Goal: Contribute content: Contribute content

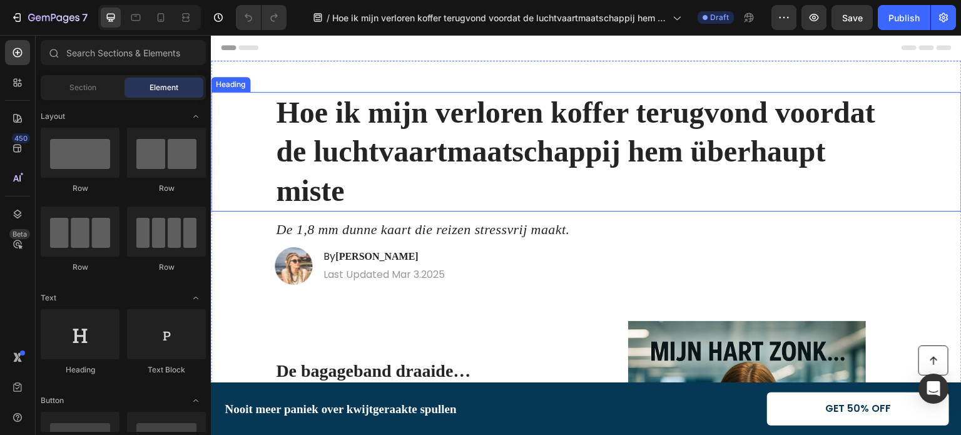
click at [518, 141] on strong "Hoe ik mijn verloren koffer terugvond voordat de luchtvaartmaatschappij hem übe…" at bounding box center [575, 151] width 599 height 111
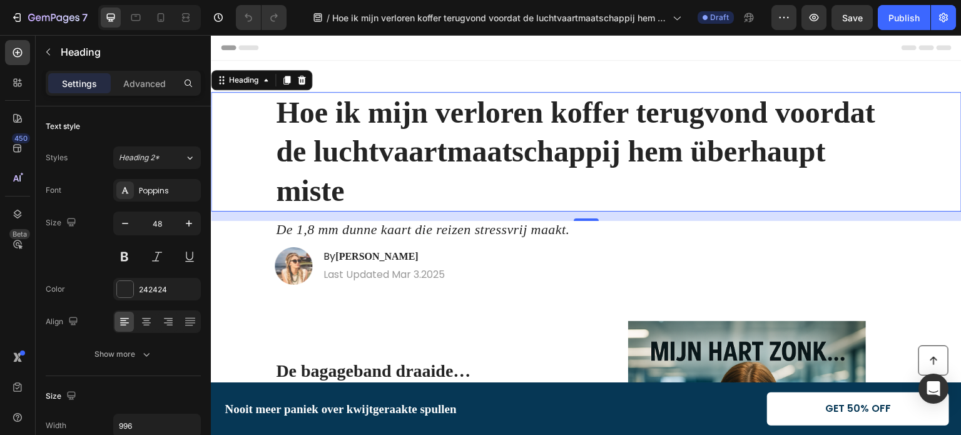
click at [430, 111] on strong "Hoe ik mijn verloren koffer terugvond voordat de luchtvaartmaatschappij hem übe…" at bounding box center [575, 151] width 599 height 111
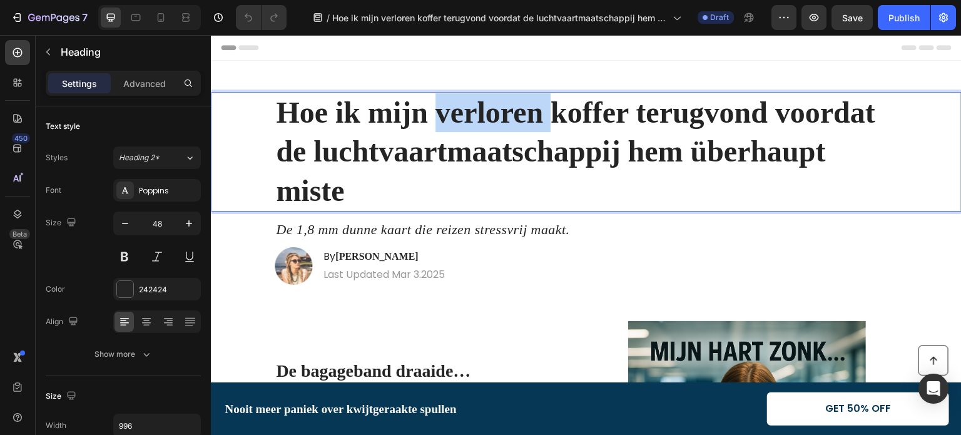
click at [430, 111] on strong "Hoe ik mijn verloren koffer terugvond voordat de luchtvaartmaatschappij hem übe…" at bounding box center [575, 151] width 599 height 111
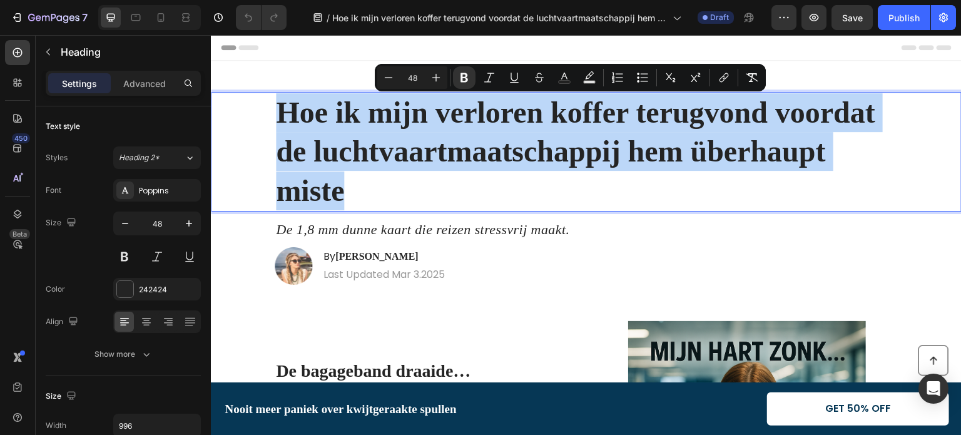
click at [430, 111] on strong "Hoe ik mijn verloren koffer terugvond voordat de luchtvaartmaatschappij hem übe…" at bounding box center [575, 151] width 599 height 111
copy strong "Hoe ik mijn verloren koffer terugvond voordat de luchtvaartmaatschappij hem übe…"
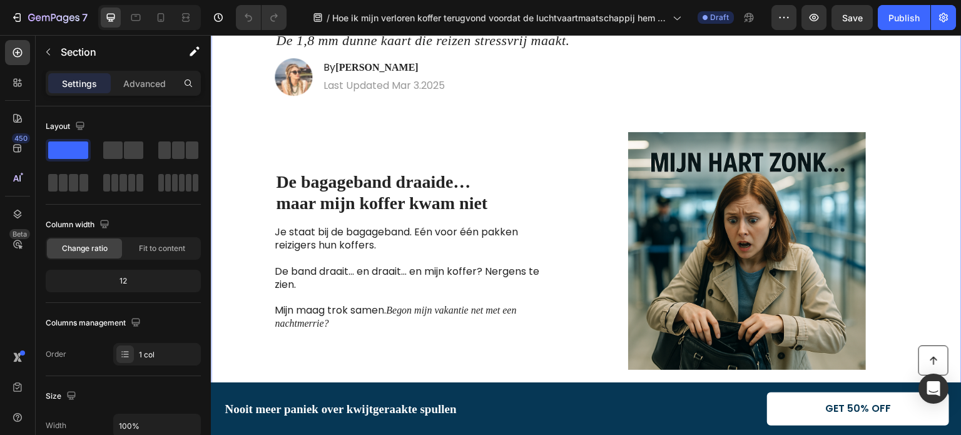
scroll to position [188, 0]
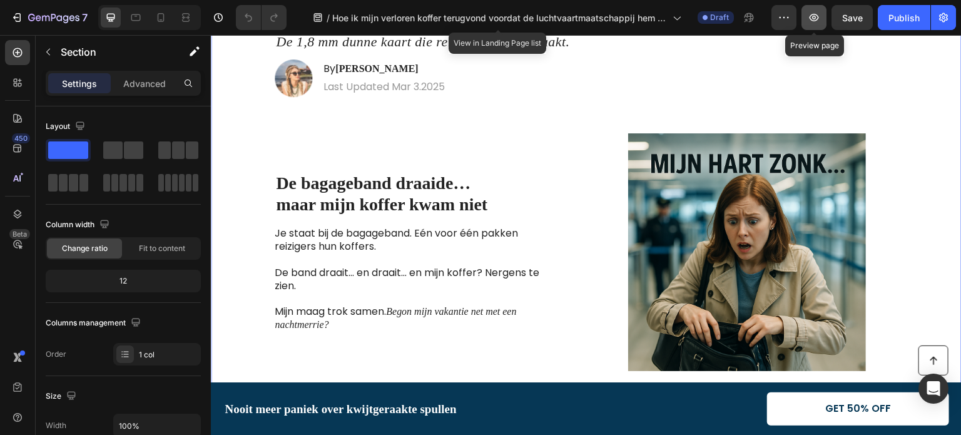
click at [814, 21] on icon "button" at bounding box center [814, 18] width 9 height 8
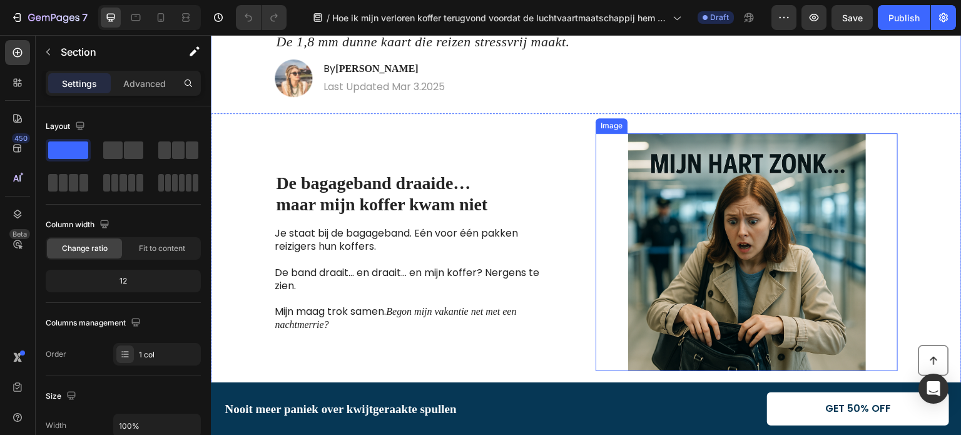
click at [697, 235] on img at bounding box center [747, 252] width 302 height 238
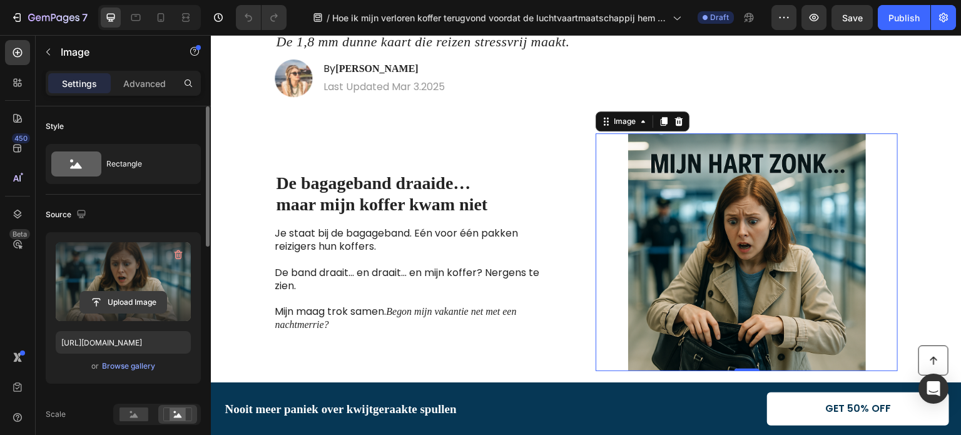
click at [114, 305] on input "file" at bounding box center [123, 302] width 86 height 21
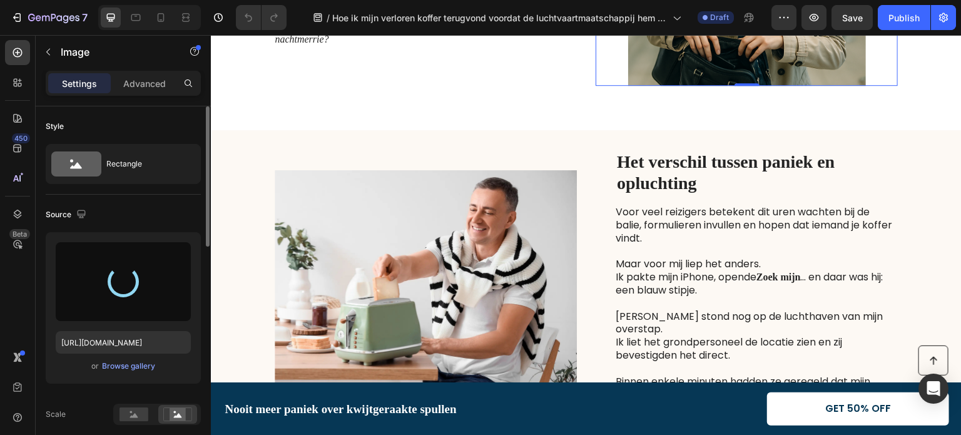
scroll to position [500, 0]
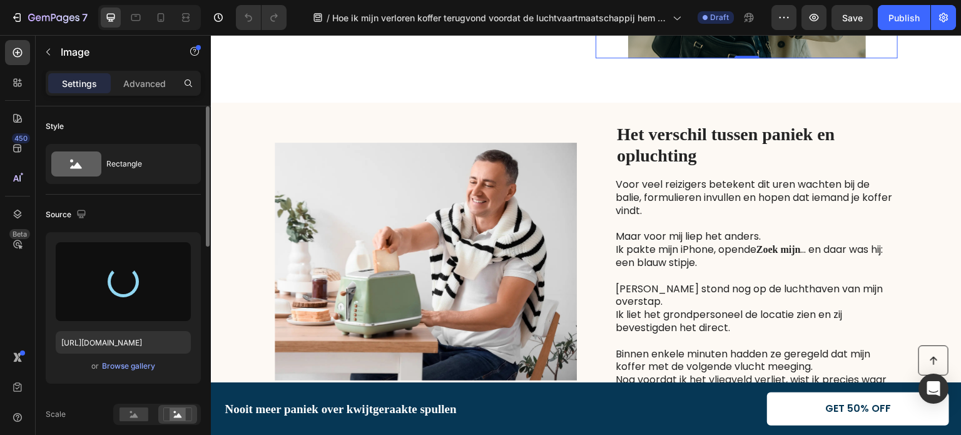
type input "[URL][DOMAIN_NAME]"
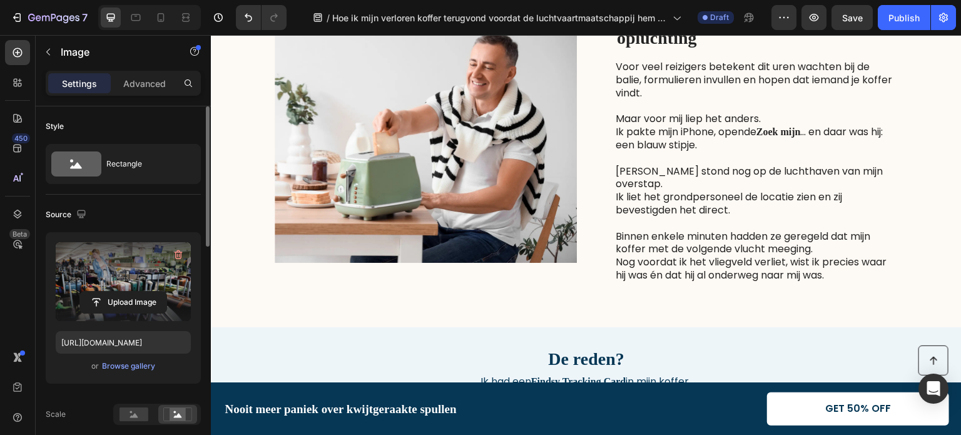
scroll to position [626, 0]
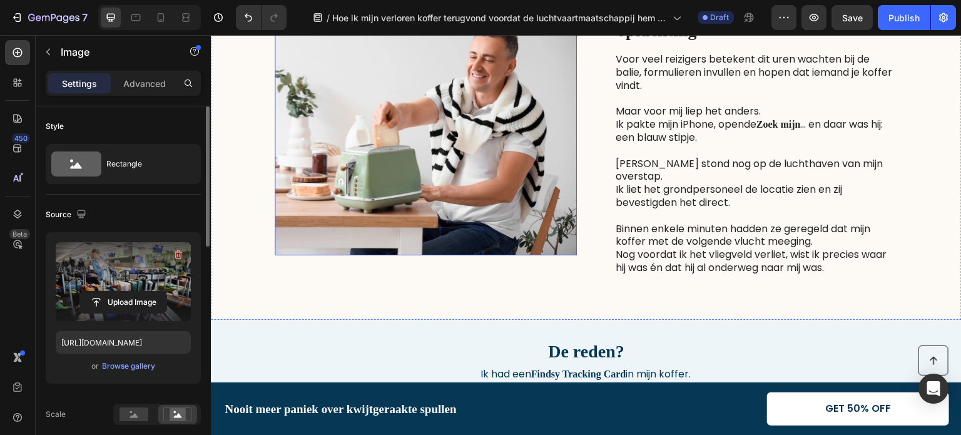
click at [444, 162] on img at bounding box center [426, 137] width 302 height 238
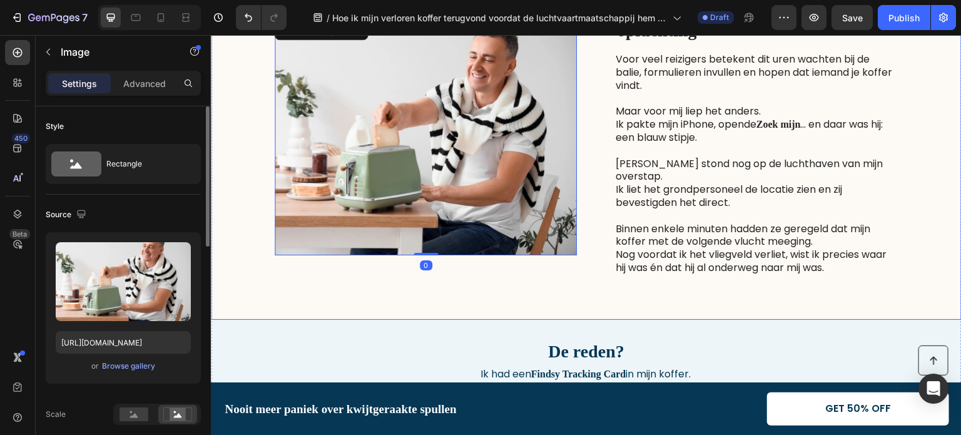
scroll to position [813, 0]
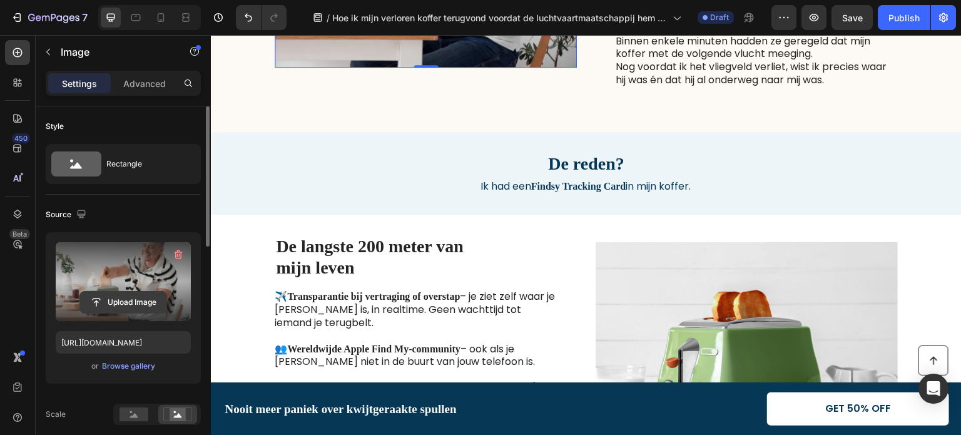
click at [123, 298] on input "file" at bounding box center [123, 302] width 86 height 21
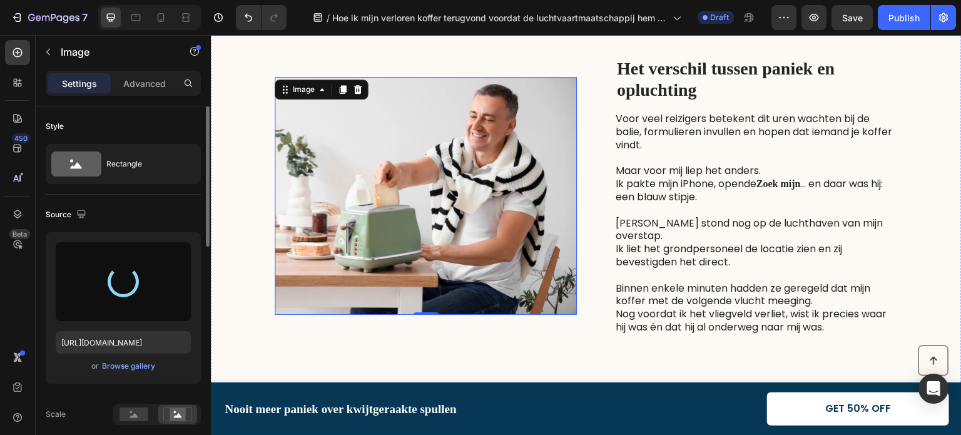
scroll to position [500, 0]
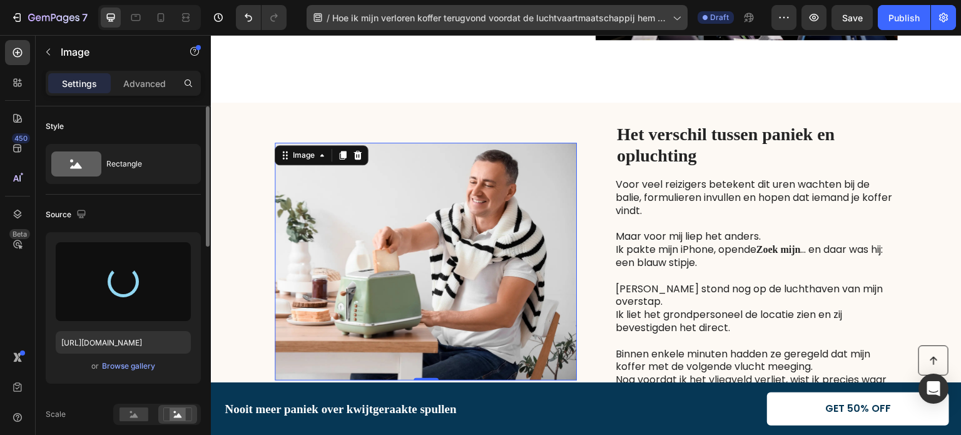
type input "[URL][DOMAIN_NAME]"
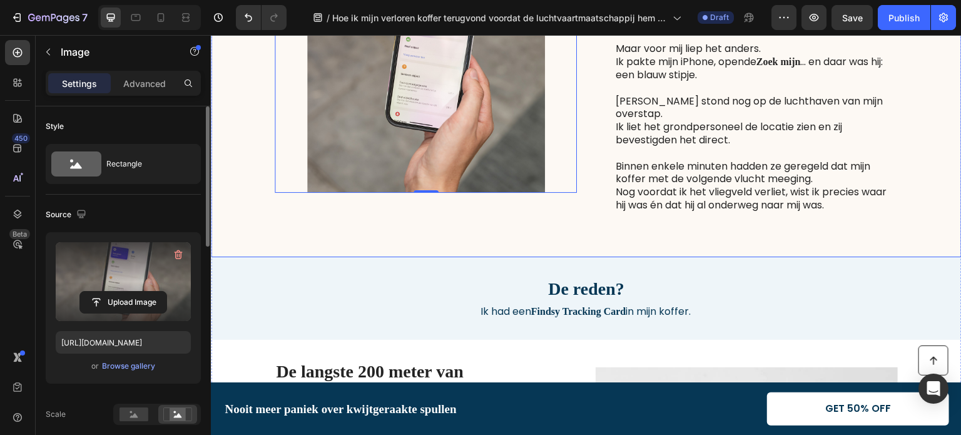
scroll to position [563, 0]
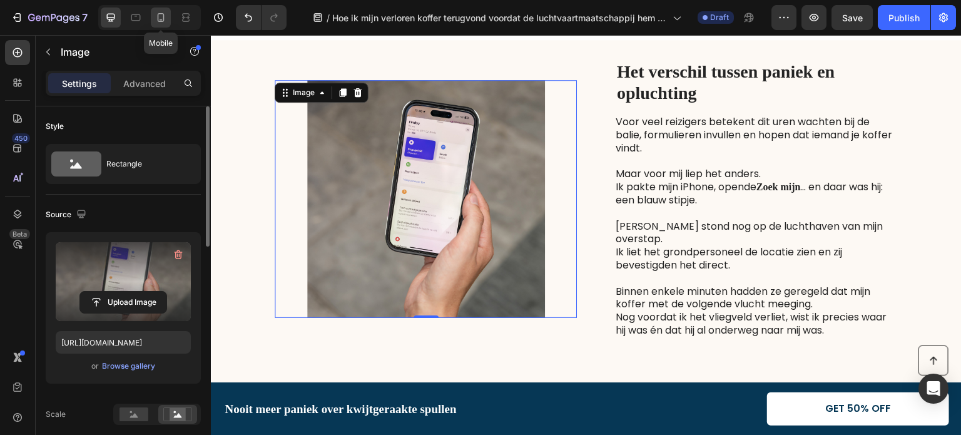
click at [160, 15] on icon at bounding box center [161, 17] width 13 height 13
type input "335"
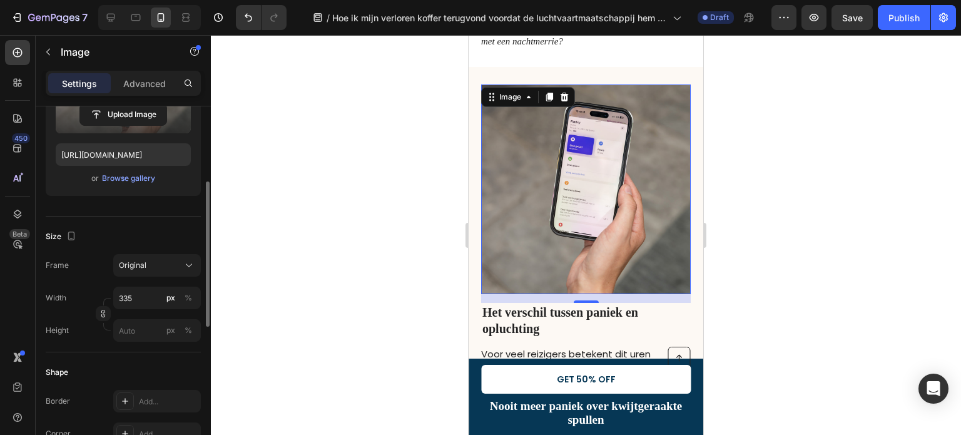
scroll to position [63, 0]
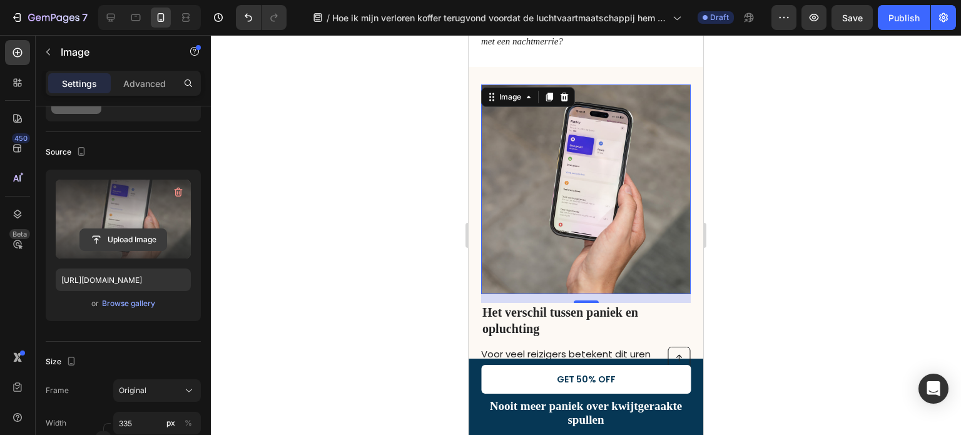
click at [124, 236] on input "file" at bounding box center [123, 239] width 86 height 21
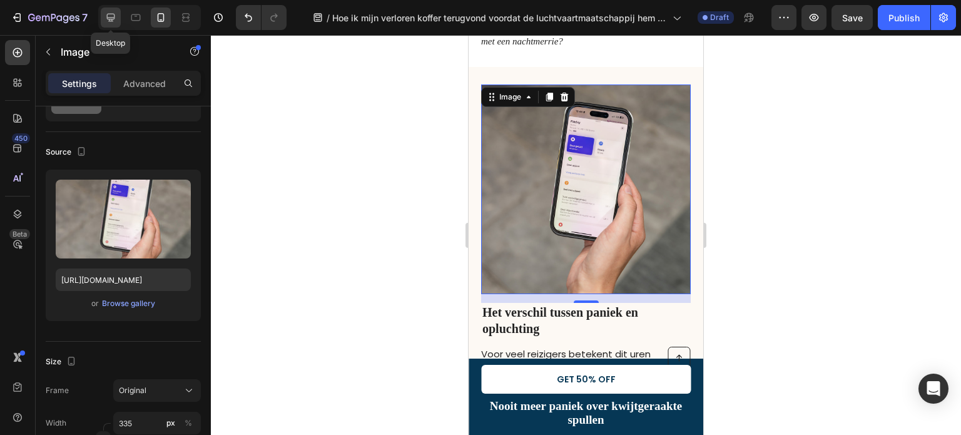
click at [112, 18] on icon at bounding box center [111, 18] width 8 height 8
type input "483"
type input "380"
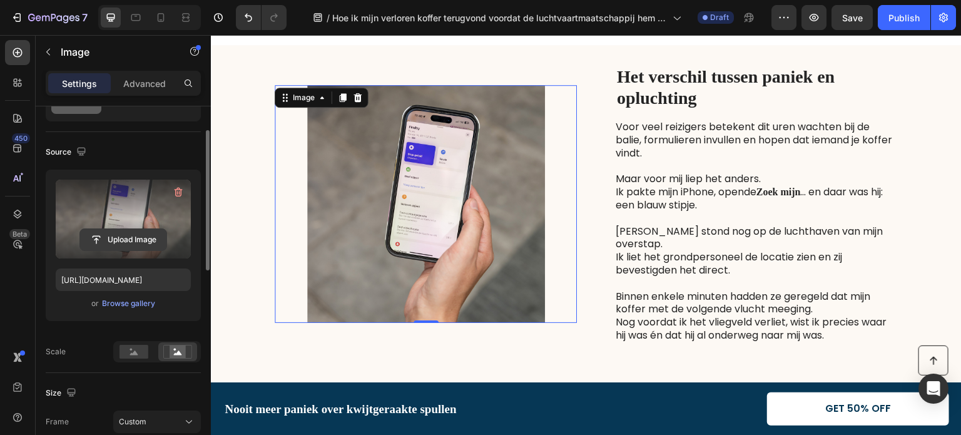
scroll to position [566, 0]
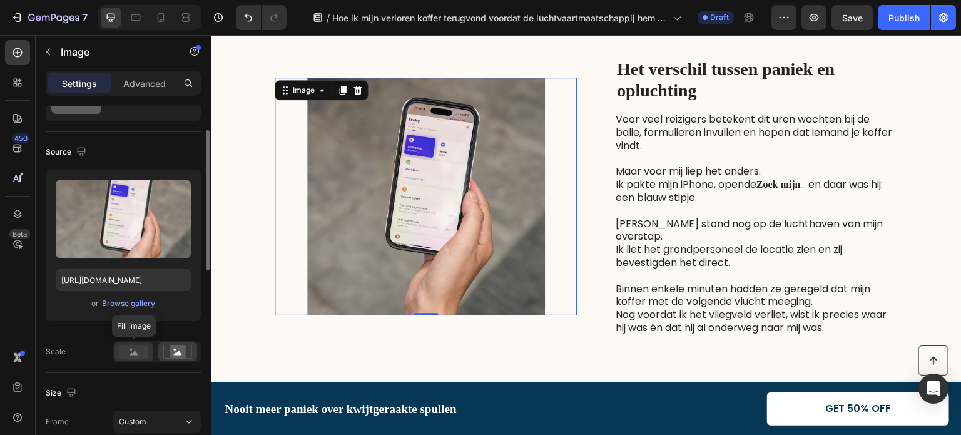
click at [131, 350] on circle at bounding box center [131, 349] width 3 height 3
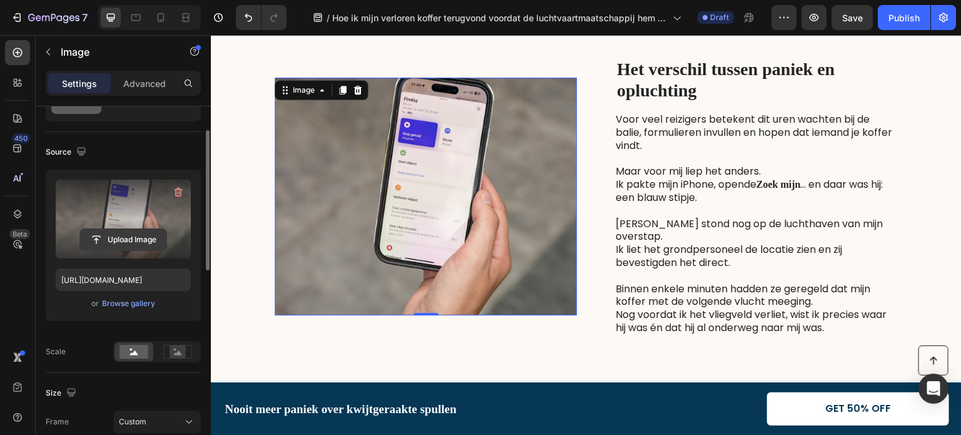
click at [132, 236] on input "file" at bounding box center [123, 239] width 86 height 21
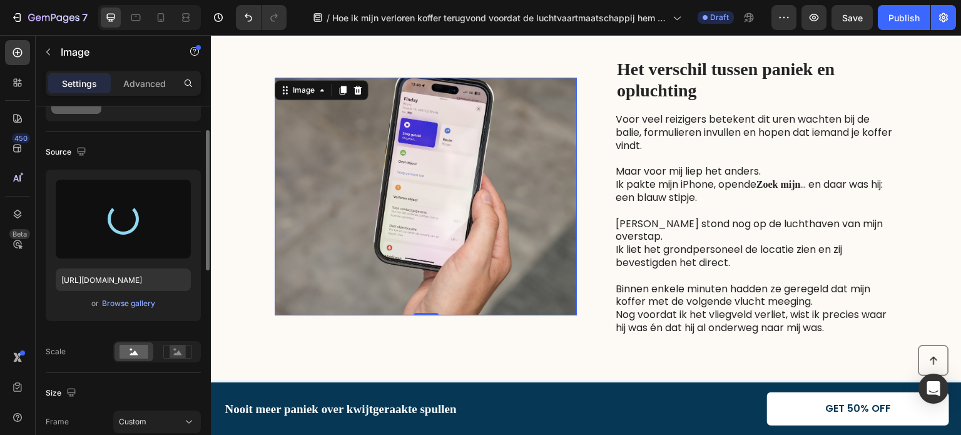
type input "[URL][DOMAIN_NAME]"
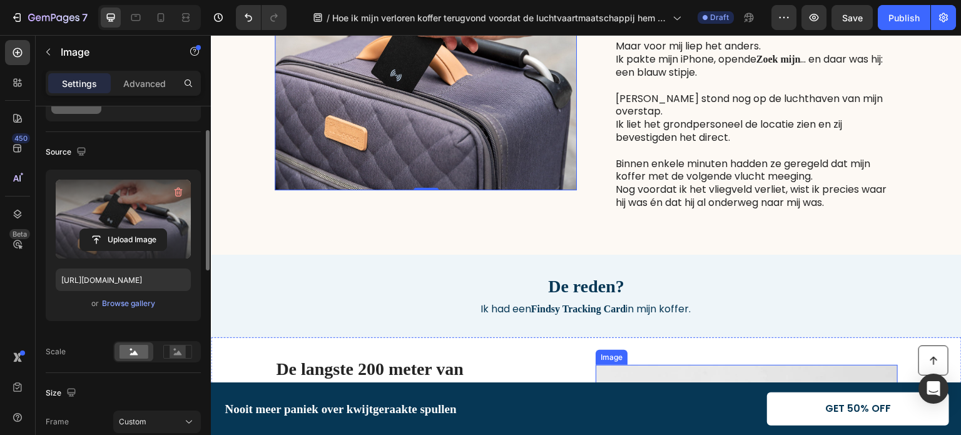
scroll to position [941, 0]
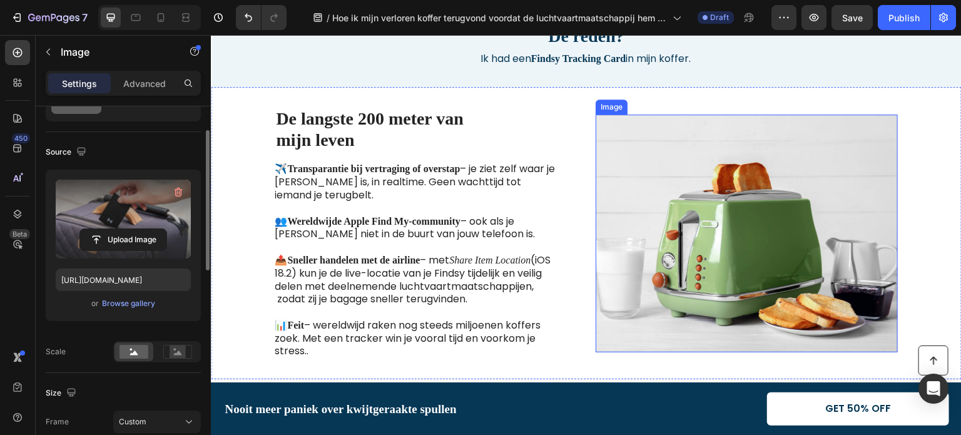
click at [707, 307] on img at bounding box center [747, 233] width 302 height 238
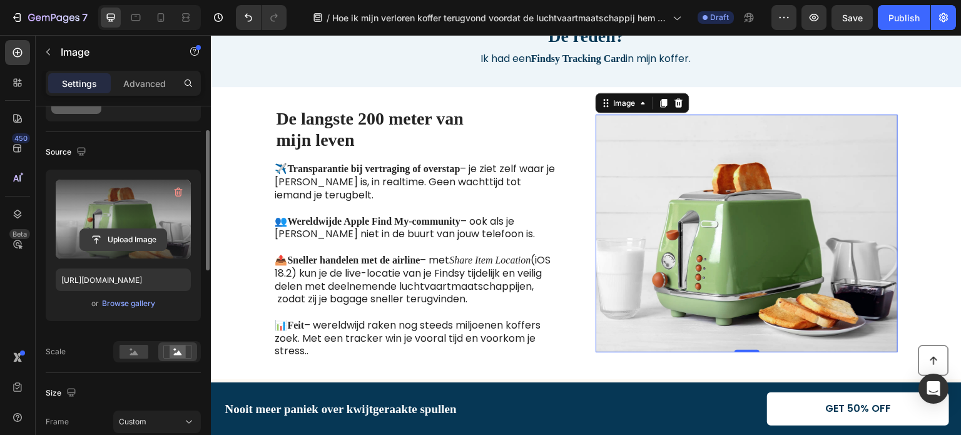
click at [128, 236] on input "file" at bounding box center [123, 239] width 86 height 21
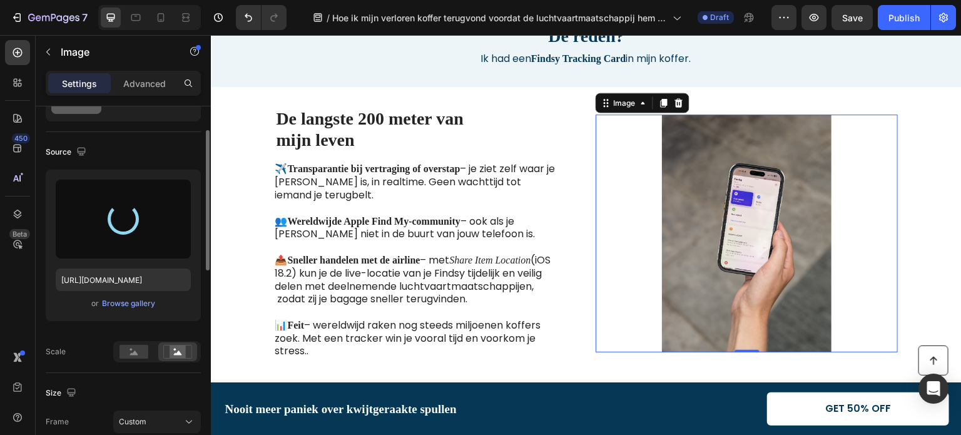
type input "[URL][DOMAIN_NAME]"
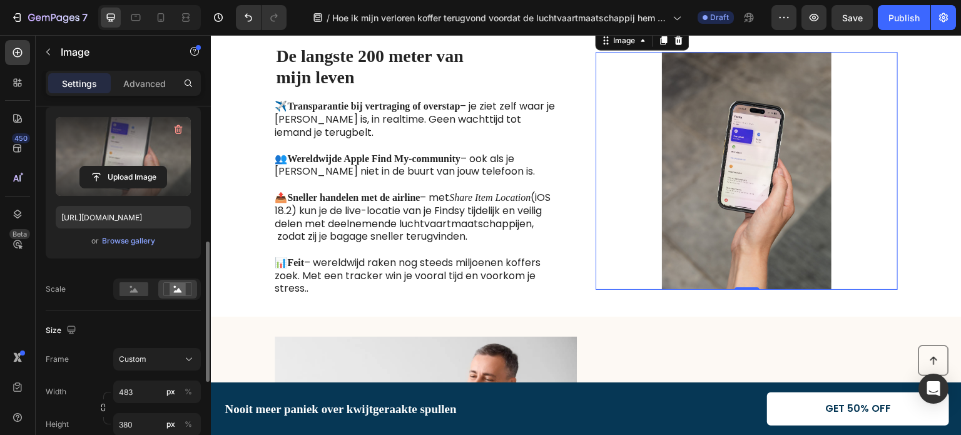
scroll to position [188, 0]
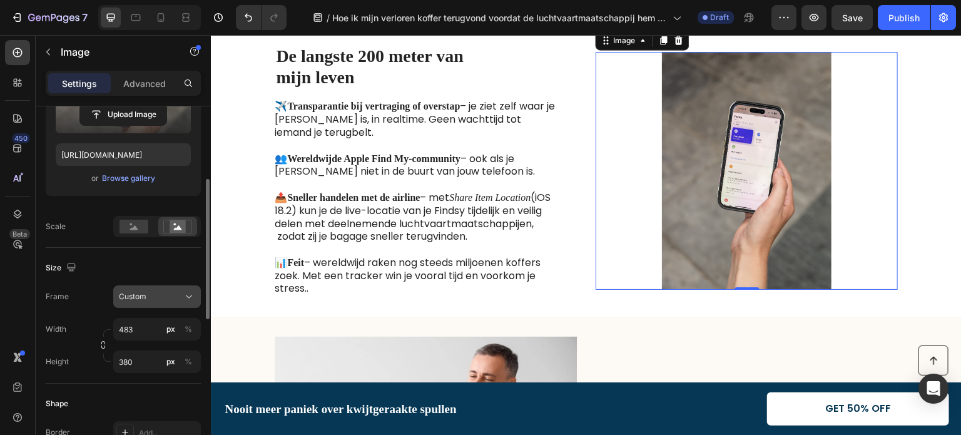
click at [151, 292] on div "Custom" at bounding box center [149, 296] width 61 height 11
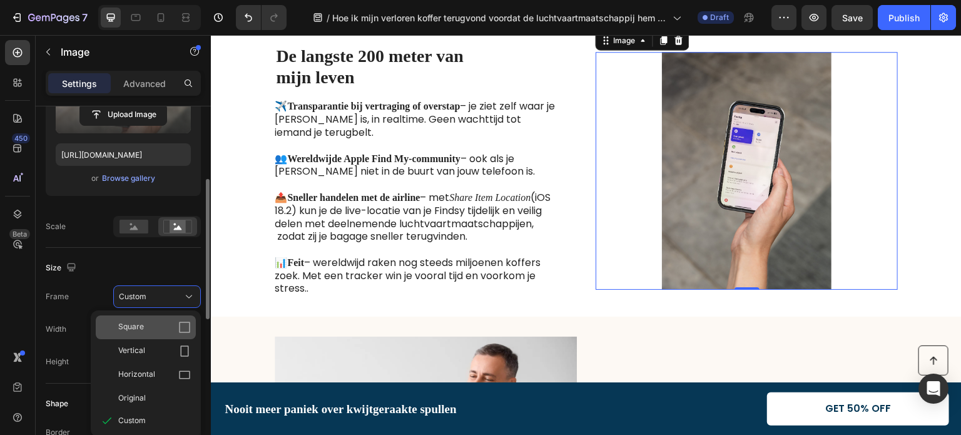
click at [183, 325] on icon at bounding box center [184, 327] width 13 height 13
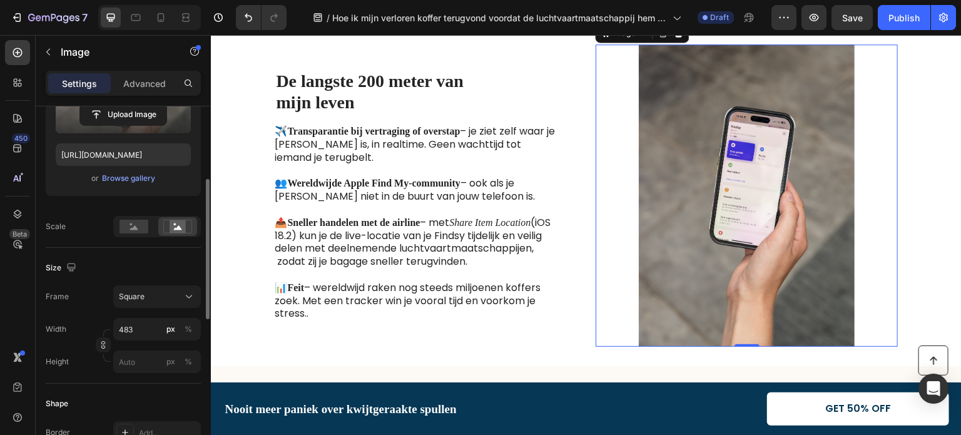
click at [701, 200] on img at bounding box center [747, 195] width 302 height 302
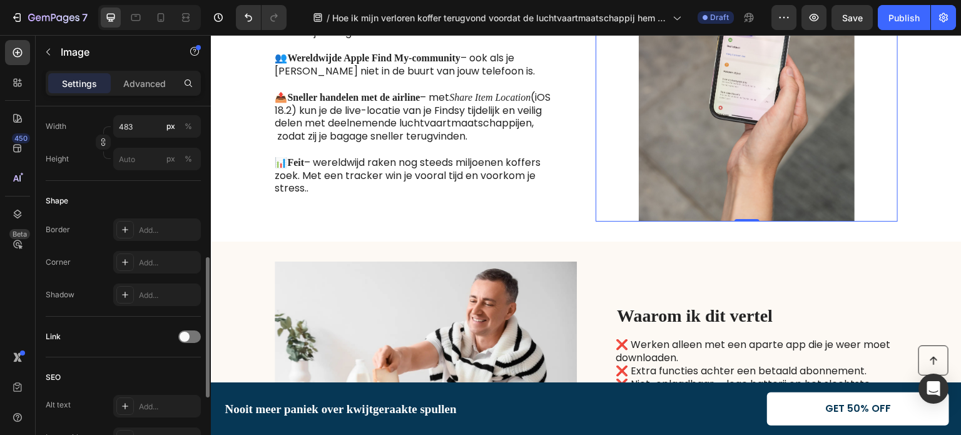
scroll to position [78, 0]
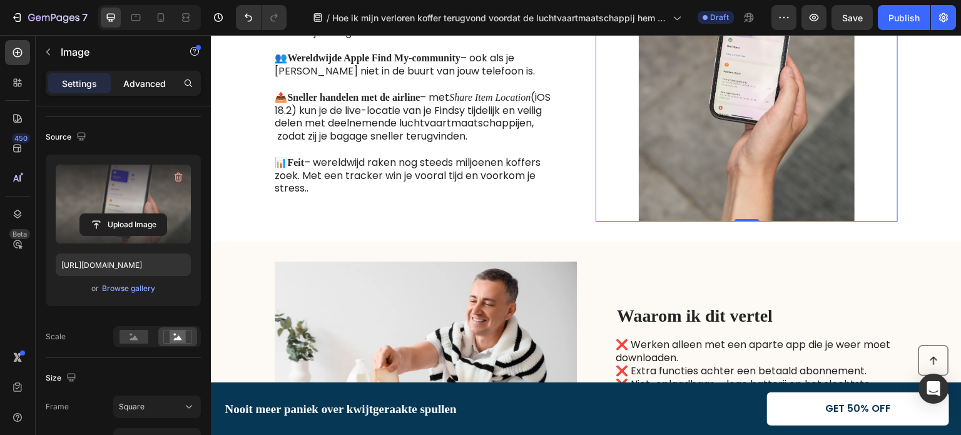
click at [150, 84] on p "Advanced" at bounding box center [144, 83] width 43 height 13
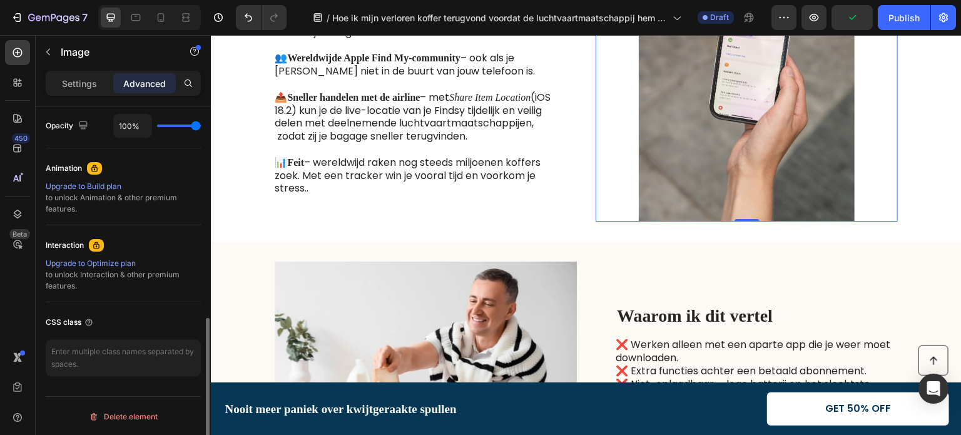
scroll to position [0, 0]
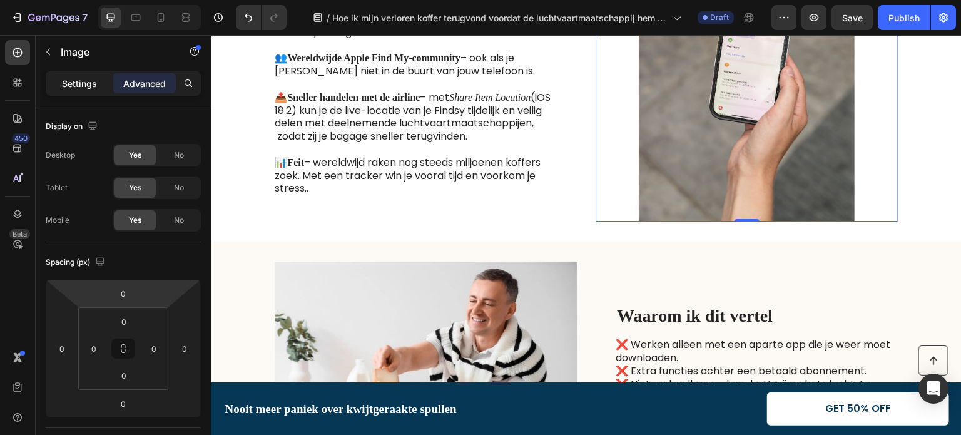
click at [82, 83] on p "Settings" at bounding box center [79, 83] width 35 height 13
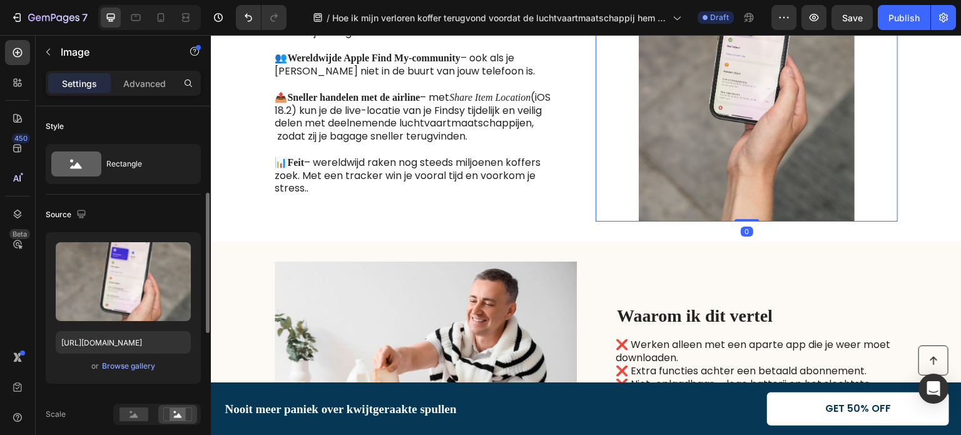
scroll to position [125, 0]
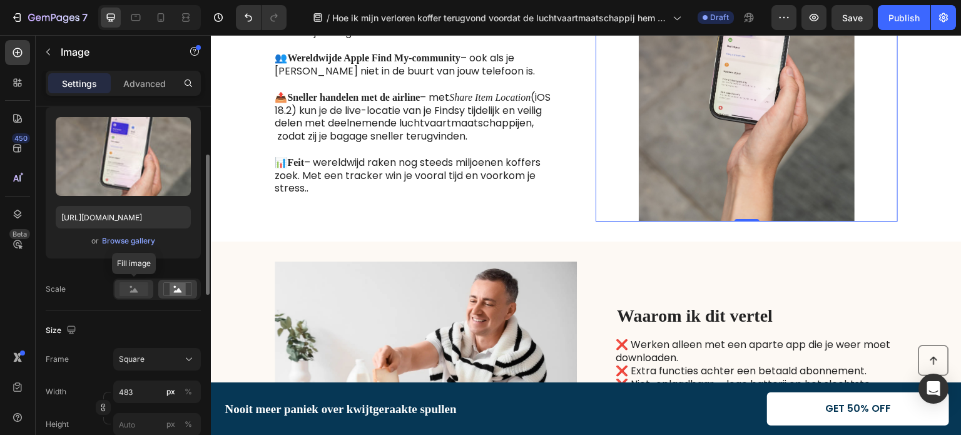
click at [131, 284] on rect at bounding box center [133, 289] width 29 height 14
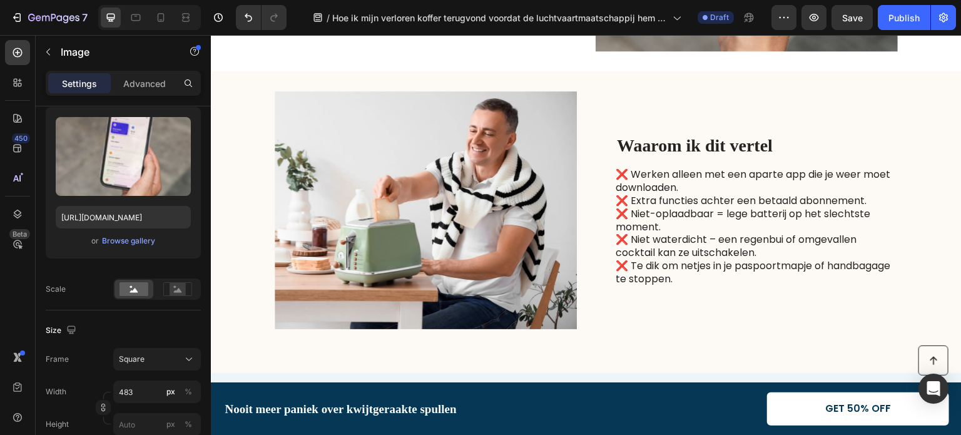
scroll to position [1254, 0]
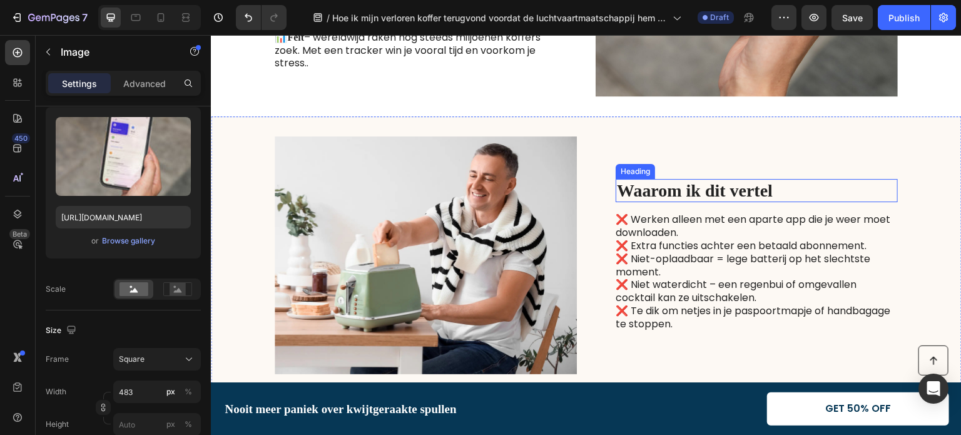
click at [704, 190] on strong "Waarom ik dit vertel" at bounding box center [695, 190] width 156 height 19
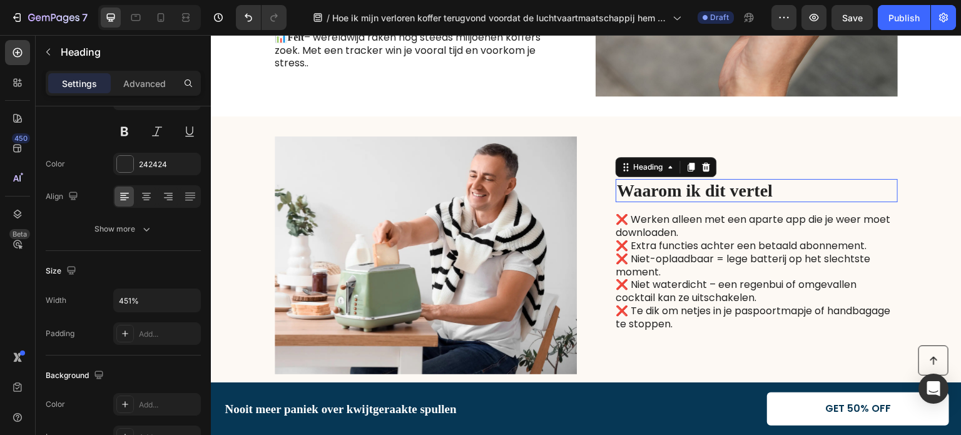
click at [704, 190] on strong "Waarom ik dit vertel" at bounding box center [695, 190] width 156 height 19
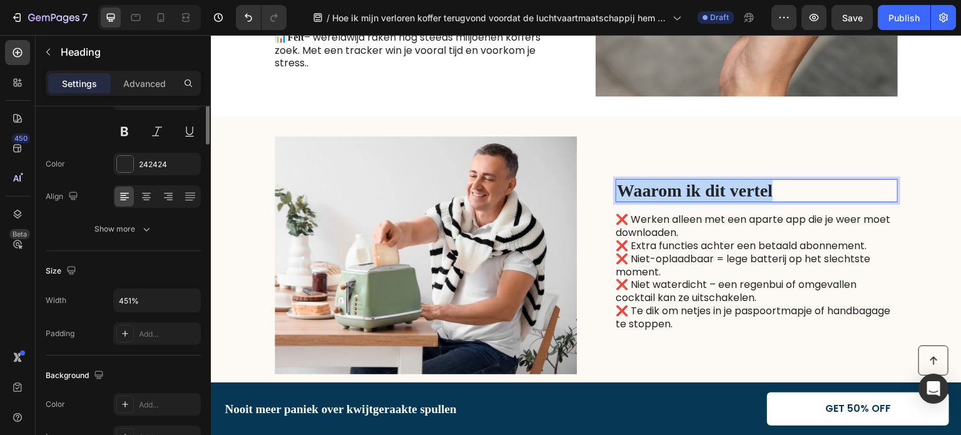
scroll to position [0, 0]
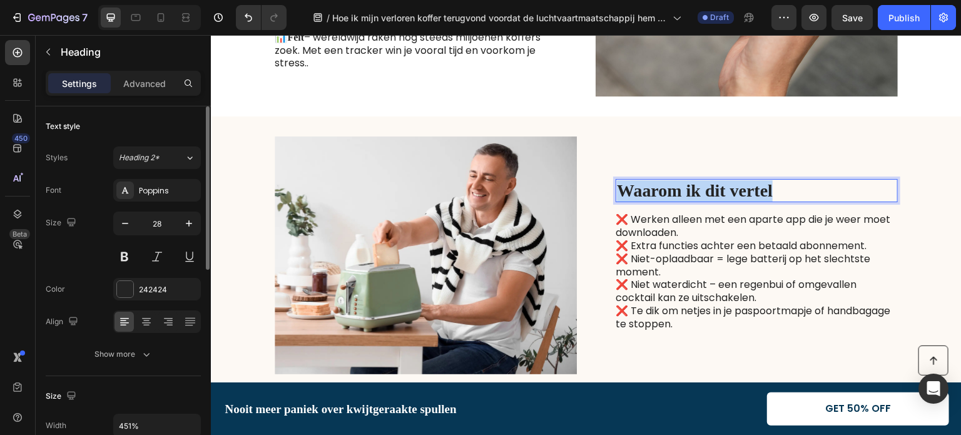
click at [704, 190] on strong "Waarom ik dit vertel" at bounding box center [695, 190] width 156 height 19
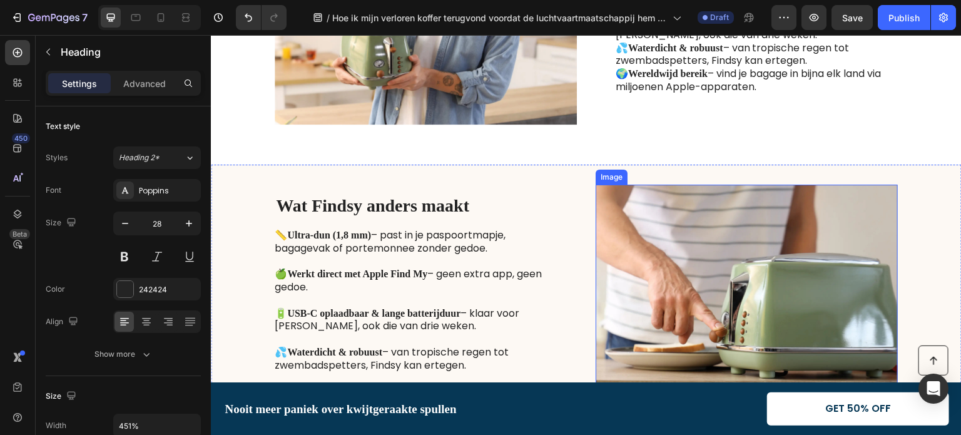
scroll to position [1942, 0]
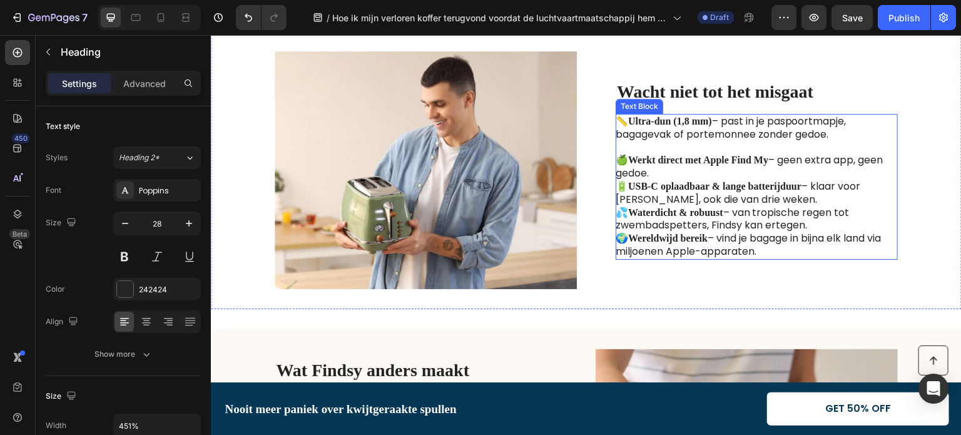
click at [701, 212] on strong "Waterdicht & robuust" at bounding box center [675, 212] width 95 height 11
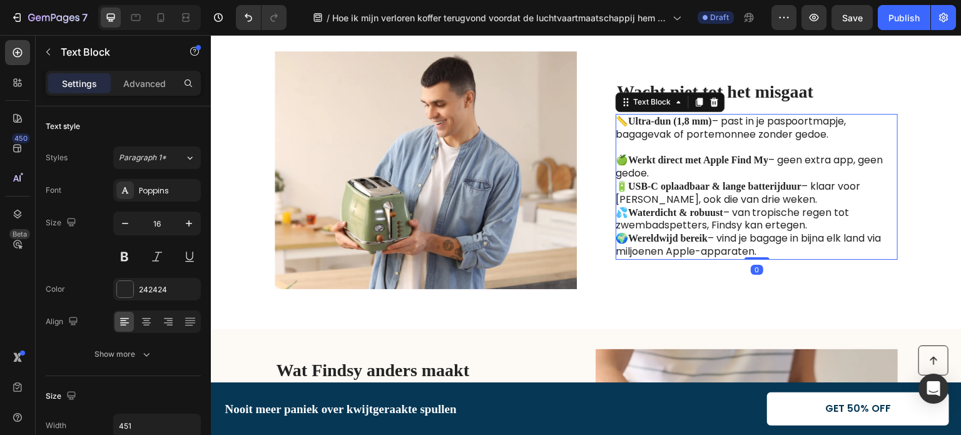
click at [781, 248] on p "🍏 Werkt direct met Apple Find My – geen extra app, geen gedoe. 🔋 USB-C oplaadba…" at bounding box center [756, 199] width 281 height 117
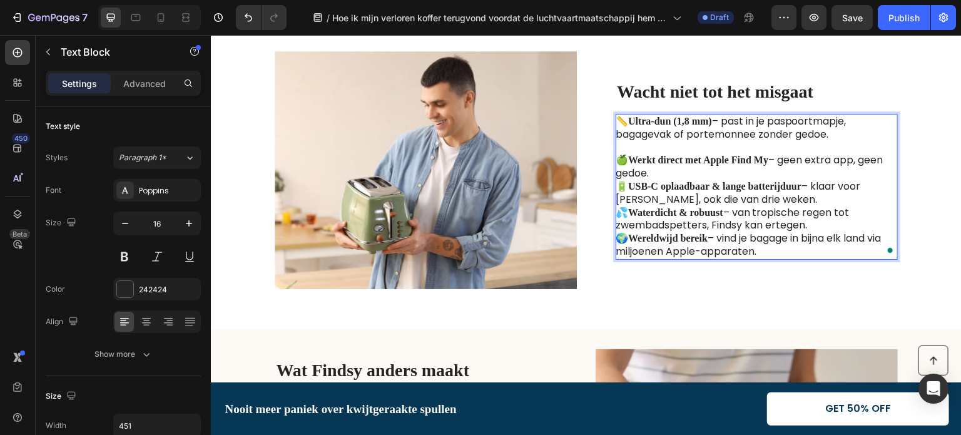
drag, startPoint x: 770, startPoint y: 252, endPoint x: 634, endPoint y: 157, distance: 165.7
click at [651, 170] on p "🍏 Werkt direct met Apple Find My – geen extra app, geen gedoe. 🔋 USB-C oplaadba…" at bounding box center [756, 199] width 281 height 117
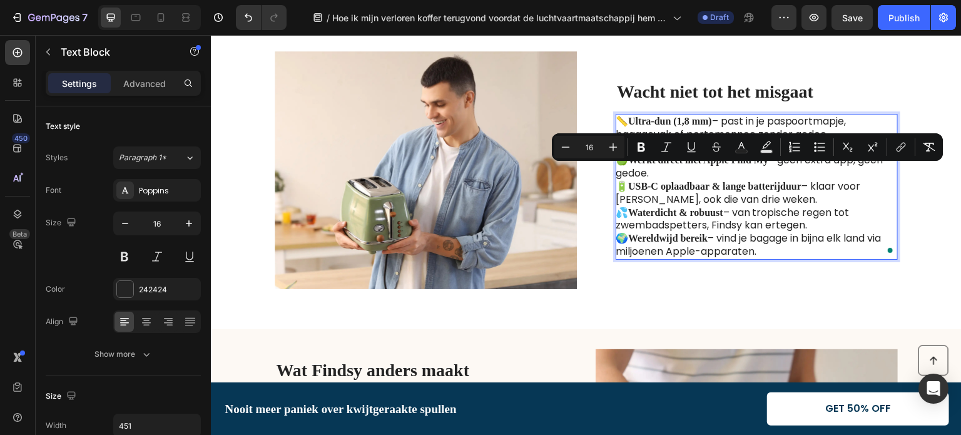
click at [616, 121] on p "📏 Ultra-dun (1,8 mm) – past in je paspoortmapje, bagagevak of portemonnee zonde…" at bounding box center [756, 128] width 281 height 26
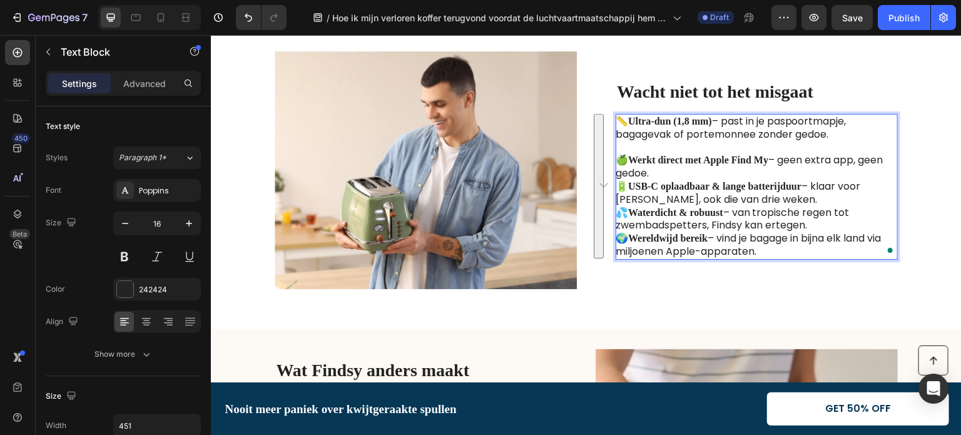
drag, startPoint x: 614, startPoint y: 120, endPoint x: 801, endPoint y: 250, distance: 227.5
click at [801, 250] on div "📏 Ultra-dun (1,8 mm) – past in je paspoortmapje, bagagevak of portemonnee zonde…" at bounding box center [757, 187] width 282 height 146
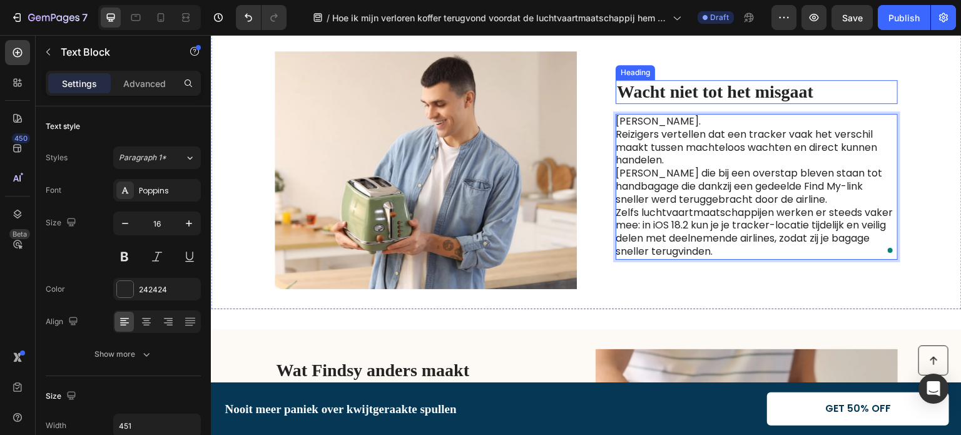
click at [701, 87] on strong "Wacht niet tot het misgaat" at bounding box center [715, 91] width 196 height 19
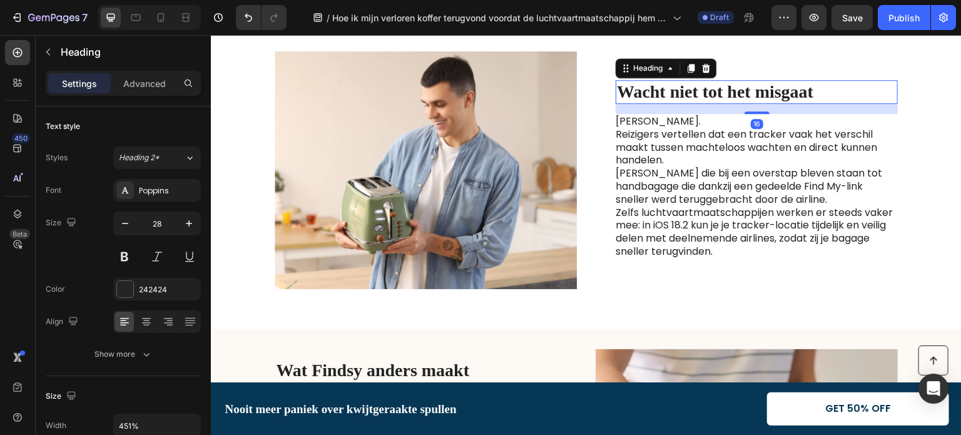
click at [705, 90] on strong "Wacht niet tot het misgaat" at bounding box center [715, 91] width 196 height 19
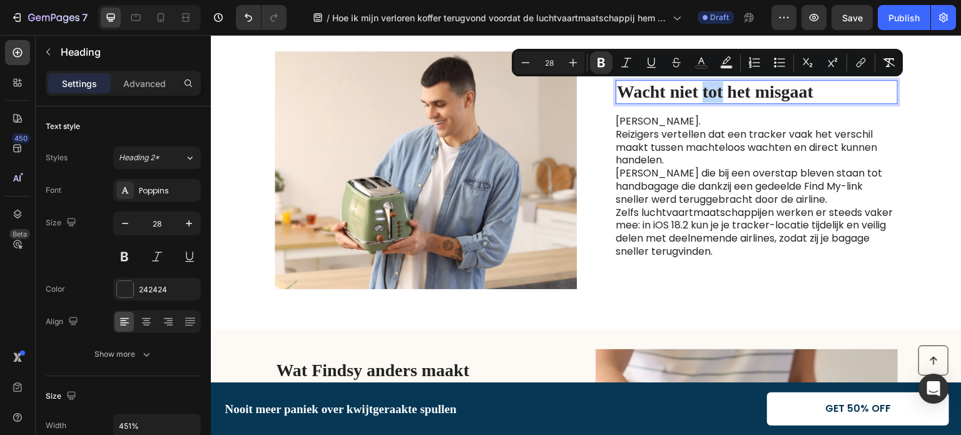
click at [705, 90] on strong "Wacht niet tot het misgaat" at bounding box center [715, 91] width 196 height 19
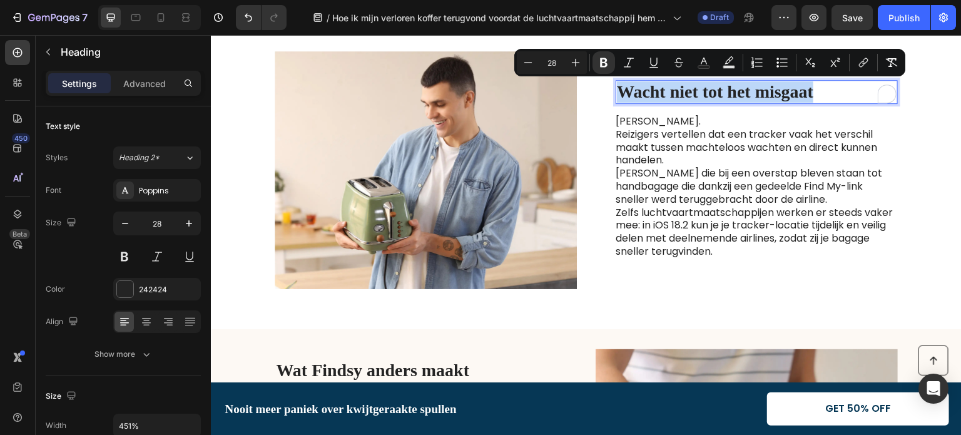
click at [705, 94] on strong "Wacht niet tot het misgaat" at bounding box center [715, 91] width 196 height 19
click at [704, 94] on strong "Wacht niet tot het misgaat" at bounding box center [715, 91] width 196 height 19
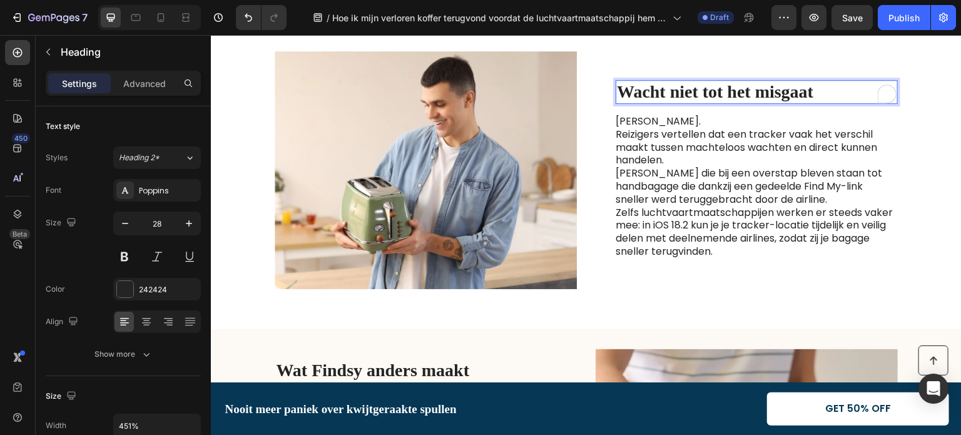
click at [704, 94] on strong "Wacht niet tot het misgaat" at bounding box center [715, 91] width 196 height 19
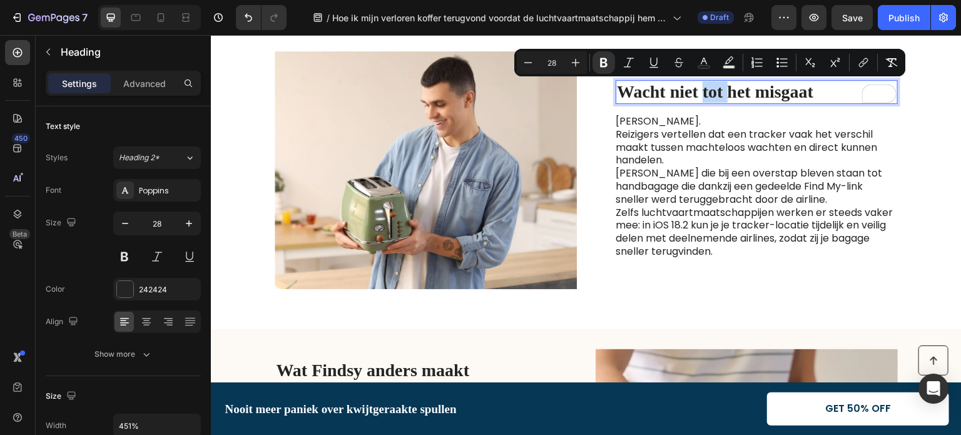
click at [697, 94] on strong "Wacht niet tot het misgaat" at bounding box center [715, 91] width 196 height 19
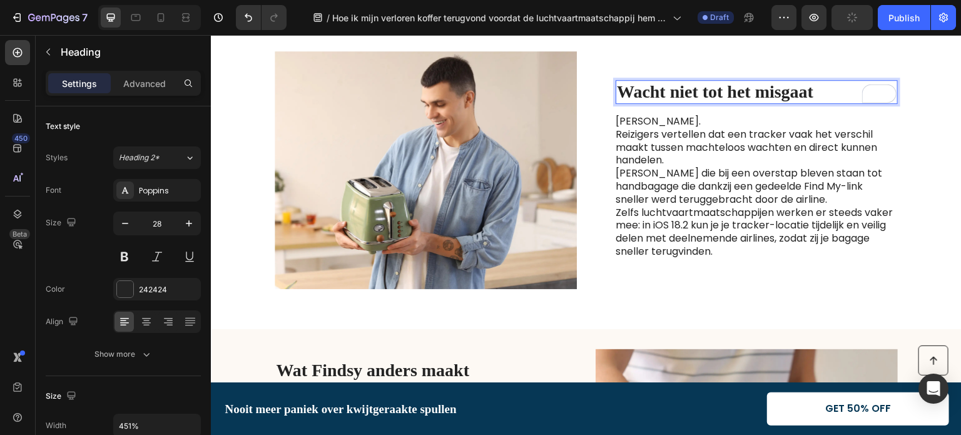
click at [697, 94] on strong "Wacht niet tot het misgaat" at bounding box center [715, 91] width 196 height 19
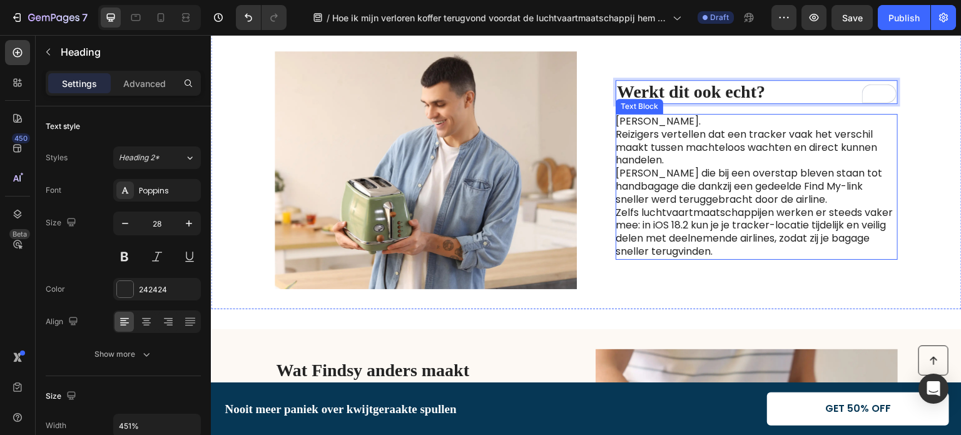
click at [642, 148] on p "Reizigers vertellen dat een tracker vaak het verschil maakt tussen machteloos w…" at bounding box center [756, 167] width 281 height 78
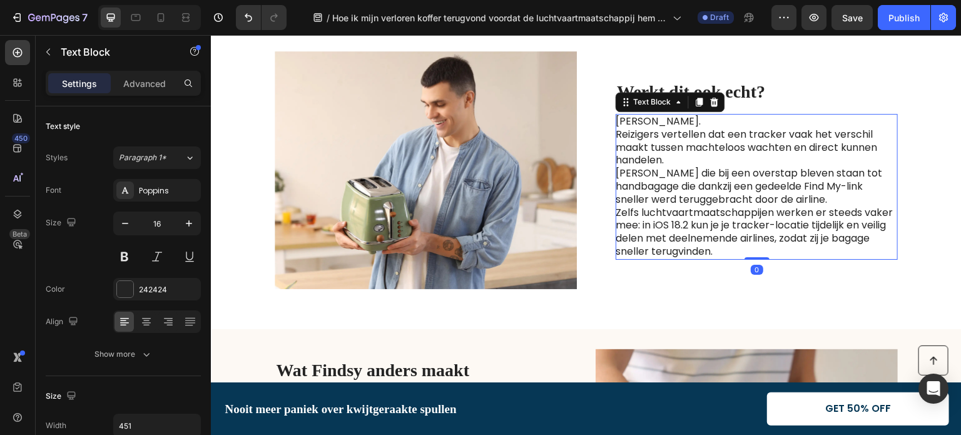
click at [642, 148] on p "Reizigers vertellen dat een tracker vaak het verschil maakt tussen machteloos w…" at bounding box center [756, 167] width 281 height 78
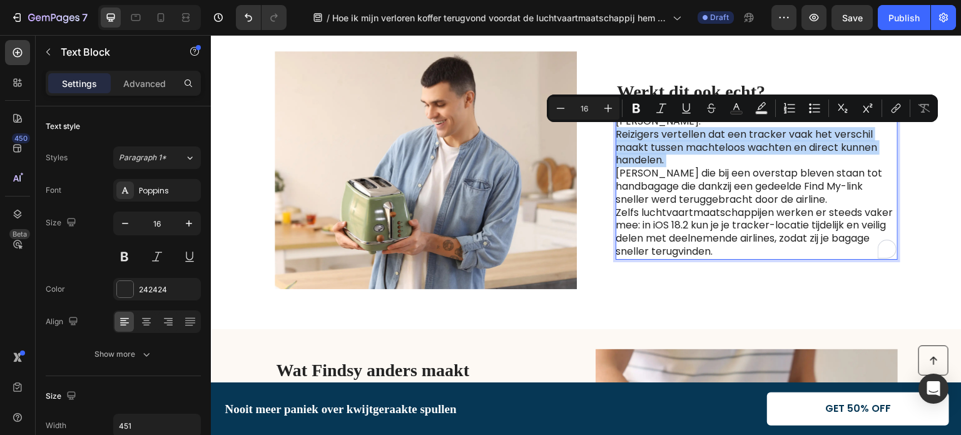
click at [700, 156] on p "Reizigers vertellen dat een tracker vaak het verschil maakt tussen machteloos w…" at bounding box center [756, 167] width 281 height 78
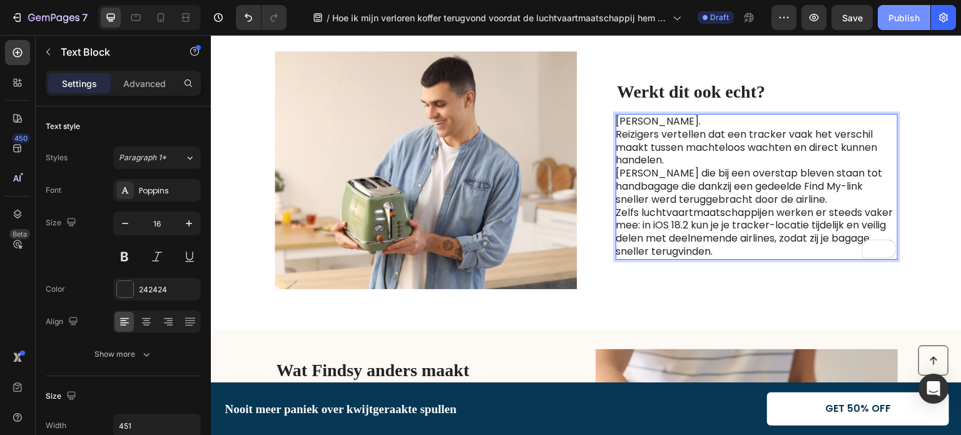
click at [895, 19] on div "Publish" at bounding box center [903, 17] width 31 height 13
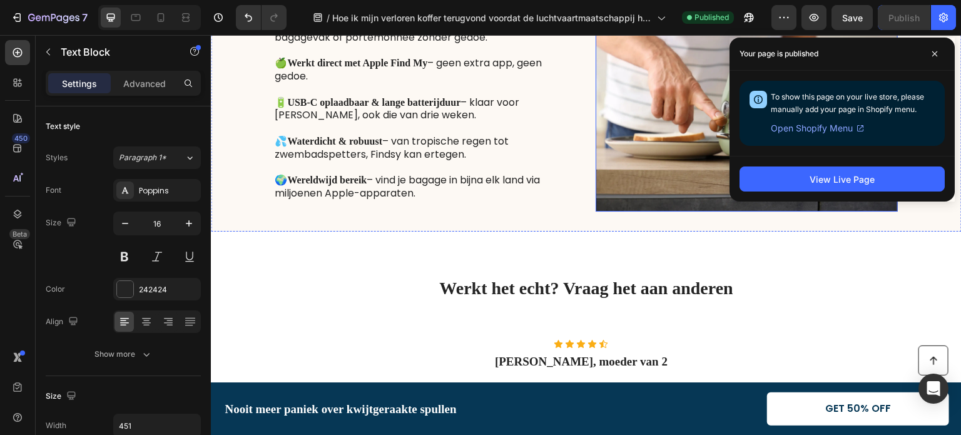
scroll to position [2255, 0]
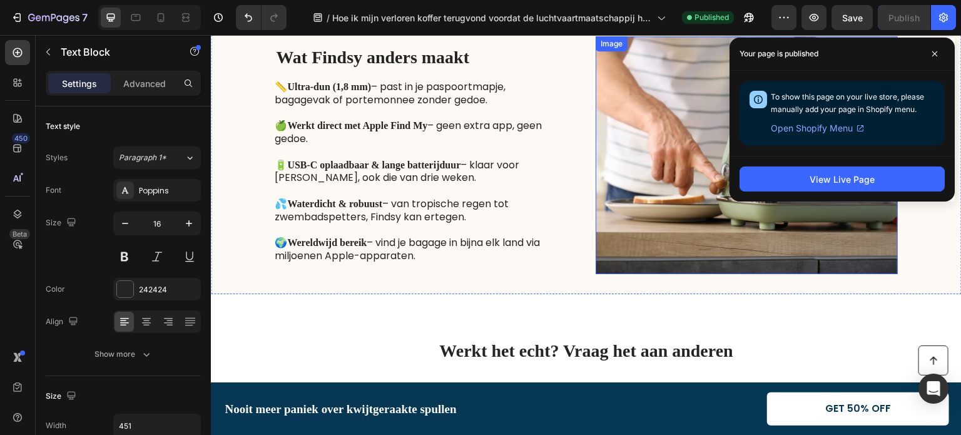
click at [619, 201] on img at bounding box center [747, 155] width 302 height 238
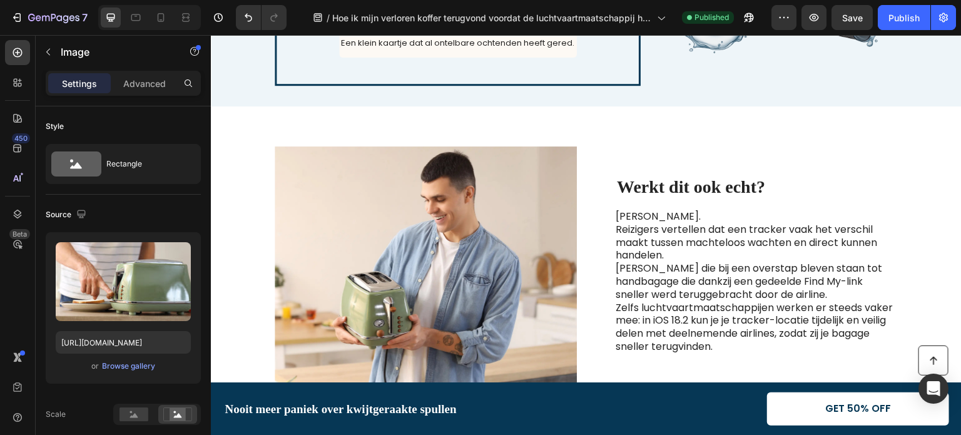
scroll to position [1817, 0]
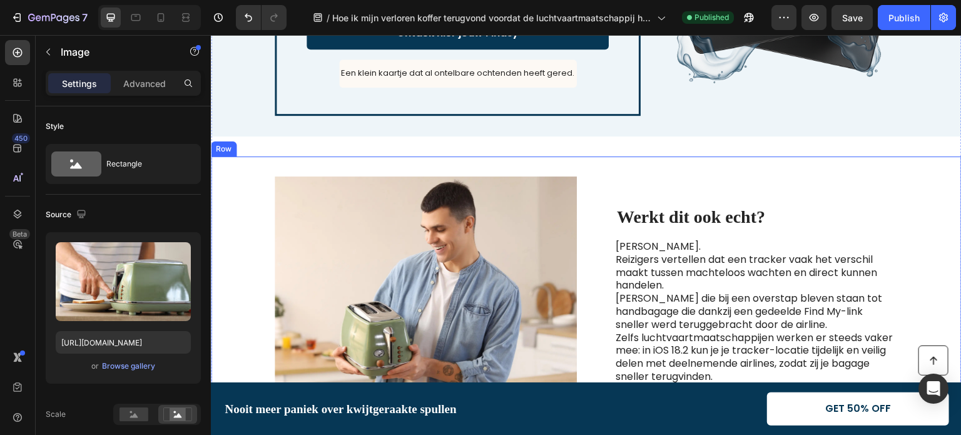
click at [248, 162] on div "Image Werkt dit ook echt? Heading Ja. Reizigers vertellen dat een tracker vaak …" at bounding box center [586, 295] width 751 height 278
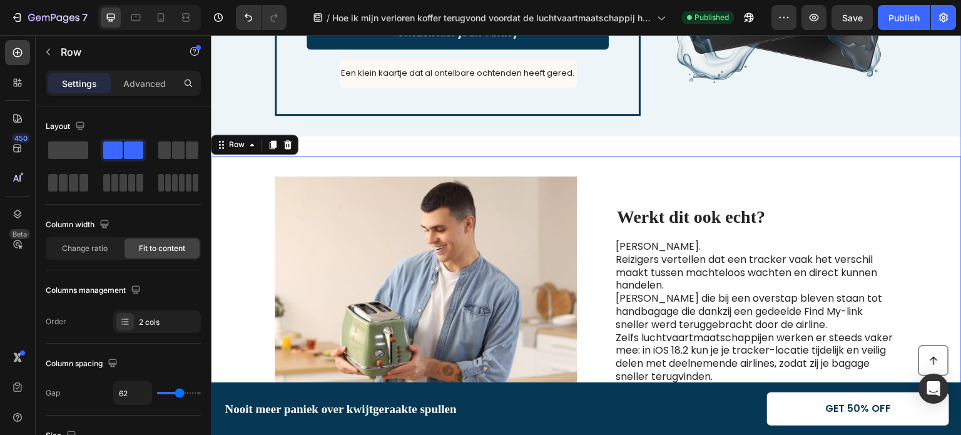
click at [339, 139] on div "Nooit meer paniek over kwijtgeraakte spullen Heading Bestel vandaag nog jouw Fi…" at bounding box center [586, 146] width 751 height 576
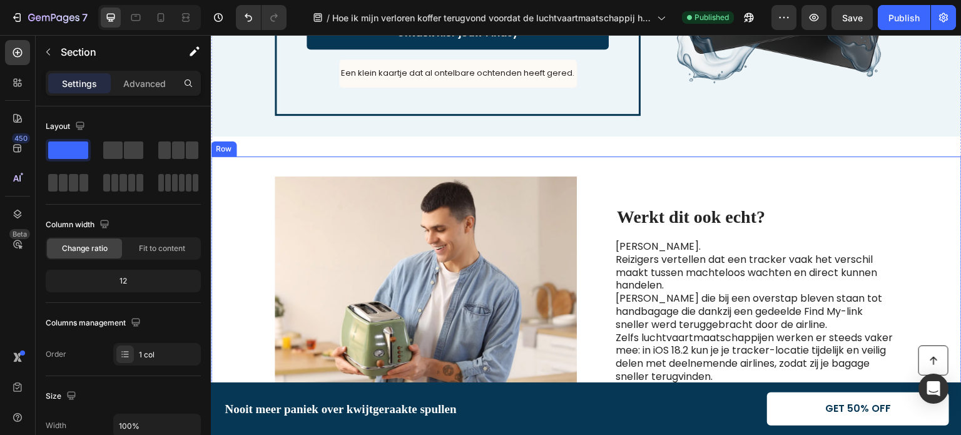
click at [321, 165] on div "Image Werkt dit ook echt? Heading Ja. Reizigers vertellen dat een tracker vaak …" at bounding box center [586, 295] width 751 height 278
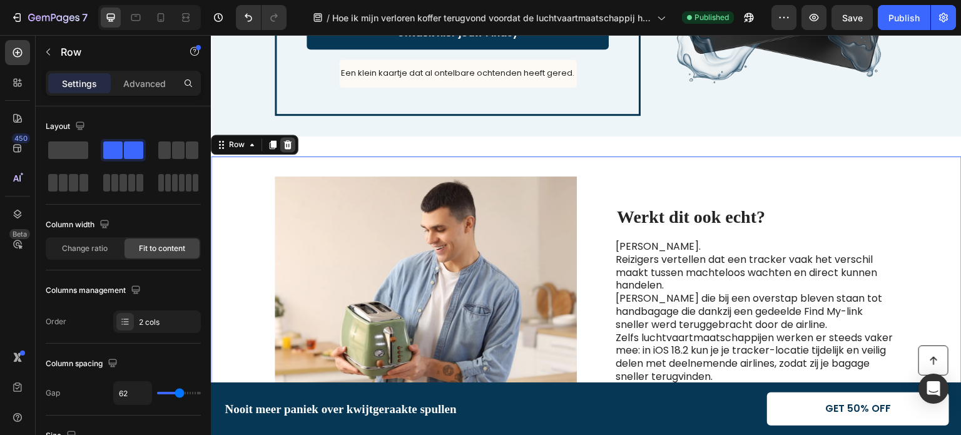
click at [287, 143] on icon at bounding box center [288, 144] width 8 height 9
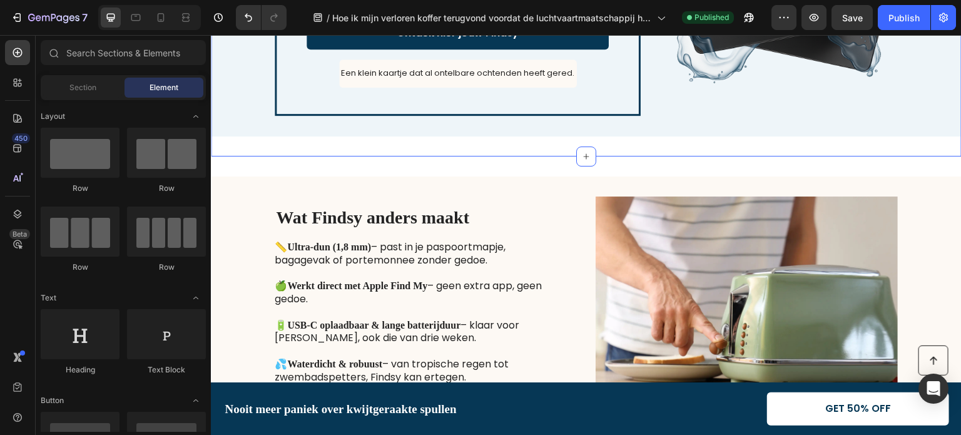
click at [246, 147] on div "Nooit meer paniek over kwijtgeraakte spullen Heading Bestel vandaag nog jouw Fi…" at bounding box center [586, 7] width 751 height 298
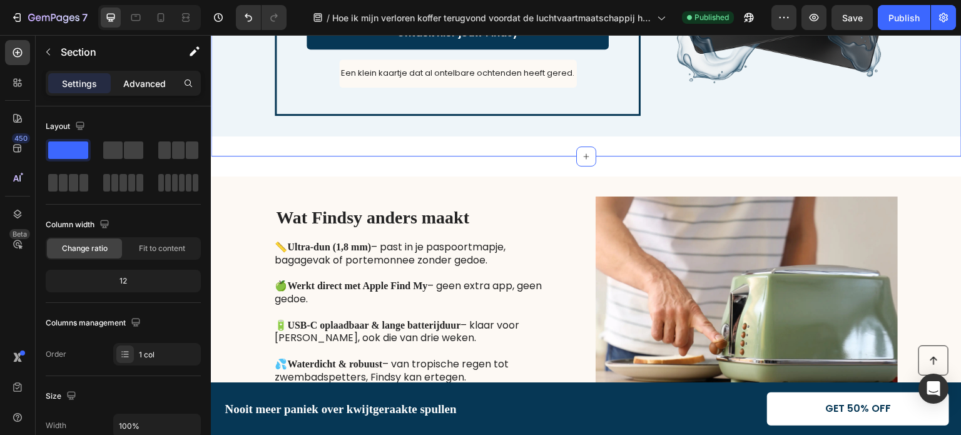
click at [146, 84] on p "Advanced" at bounding box center [144, 83] width 43 height 13
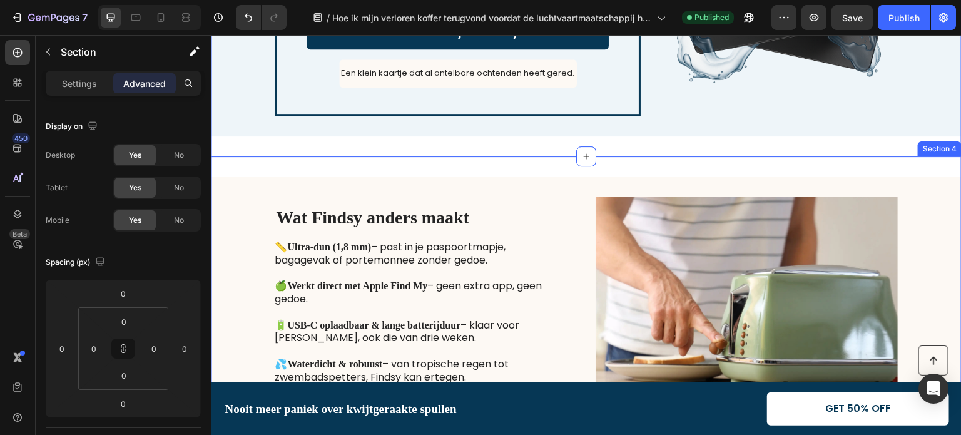
click at [336, 170] on div "Wat Findsy anders maakt Heading 📏 Ultra-dun (1,8 mm) – past in je paspoortmapje…" at bounding box center [586, 315] width 751 height 318
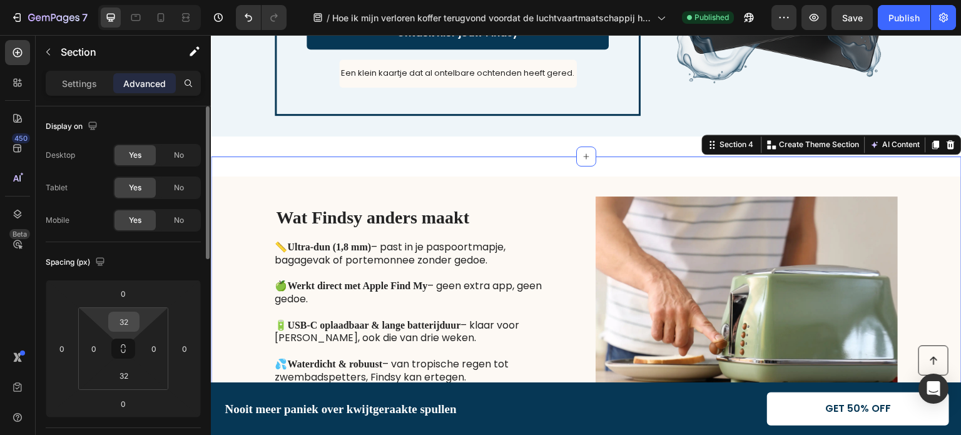
click at [123, 320] on input "32" at bounding box center [123, 321] width 25 height 19
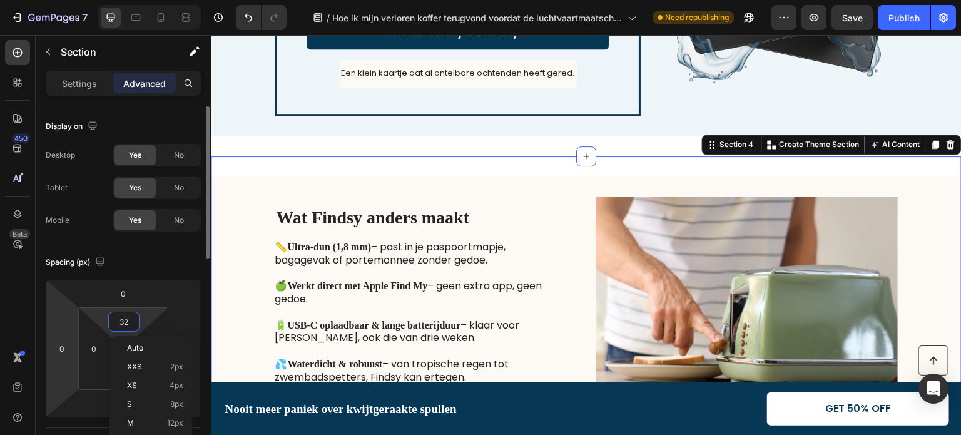
type input "0"
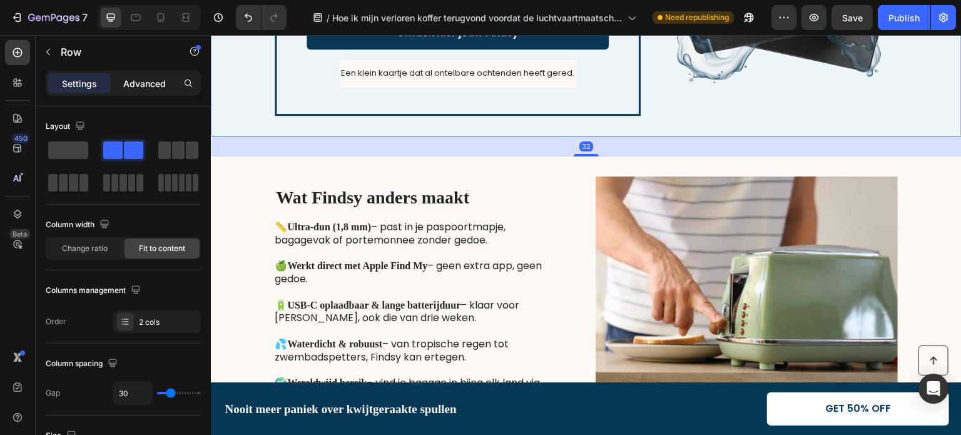
click at [142, 74] on div "Advanced" at bounding box center [144, 83] width 63 height 20
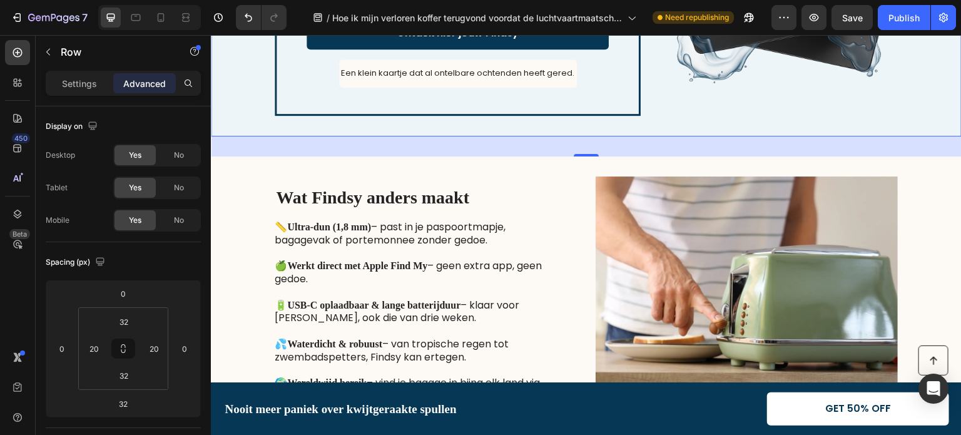
drag, startPoint x: 581, startPoint y: 152, endPoint x: 572, endPoint y: 93, distance: 60.1
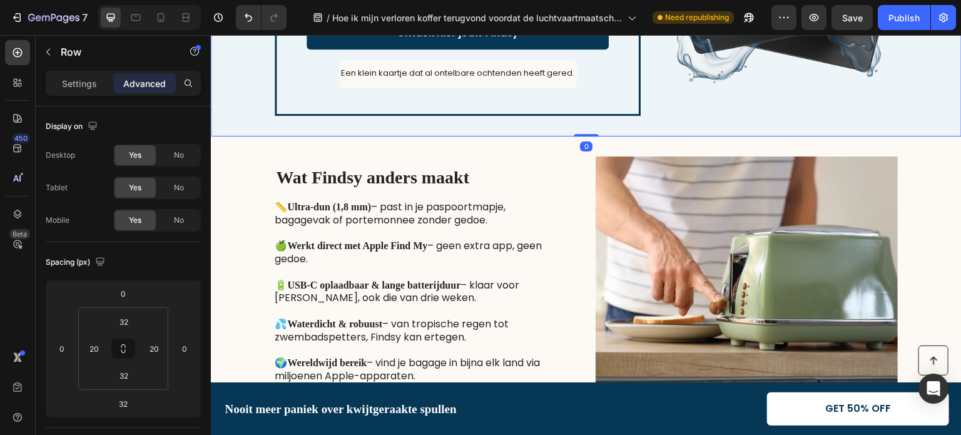
click at [582, 59] on div "Ontdek hier jouw Findsy Button" at bounding box center [458, 38] width 302 height 43
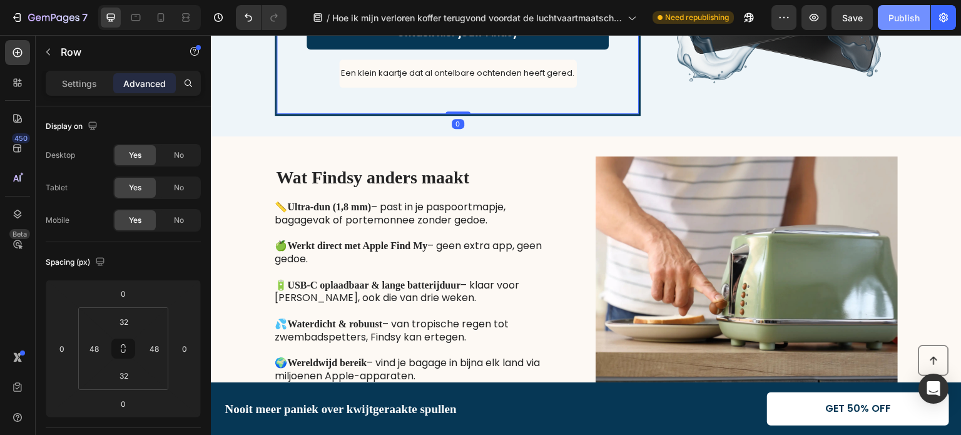
click at [918, 16] on div "Publish" at bounding box center [903, 17] width 31 height 13
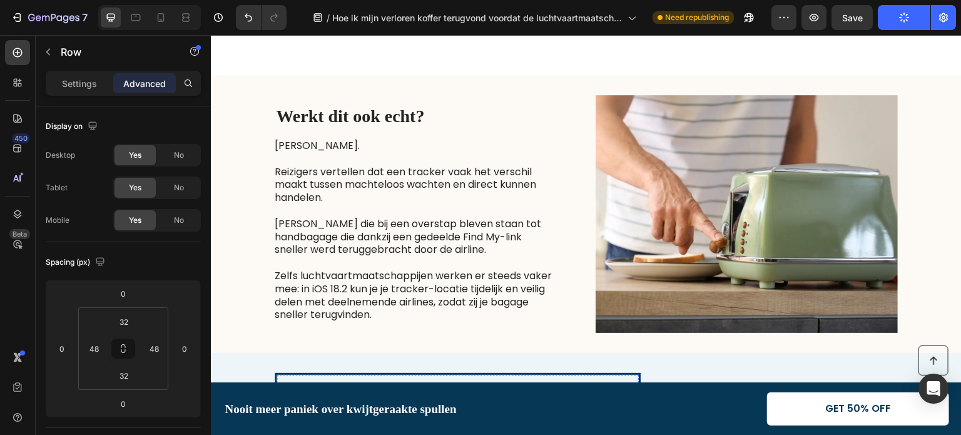
scroll to position [2845, 0]
